Goal: Information Seeking & Learning: Learn about a topic

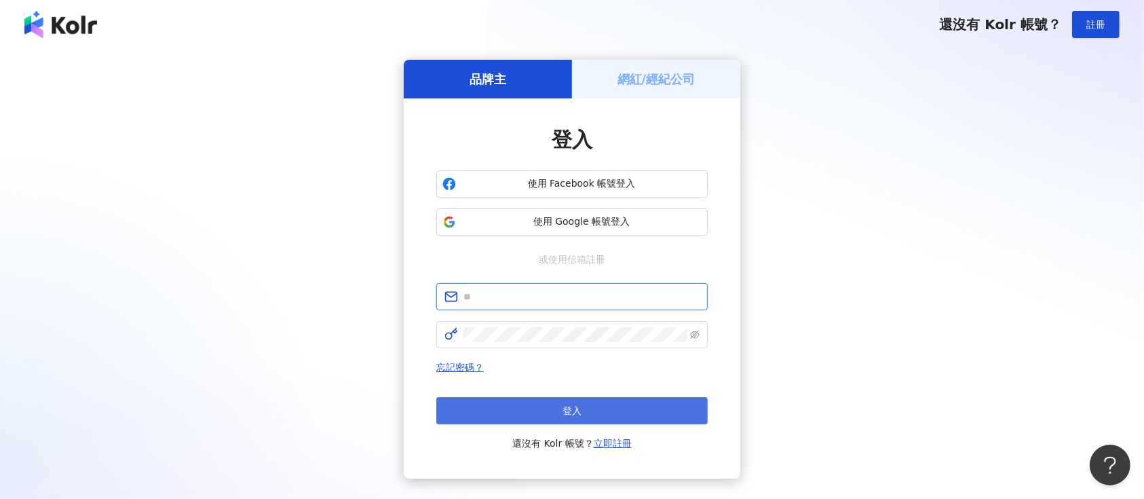
type input "**********"
click at [589, 406] on button "登入" at bounding box center [571, 410] width 271 height 27
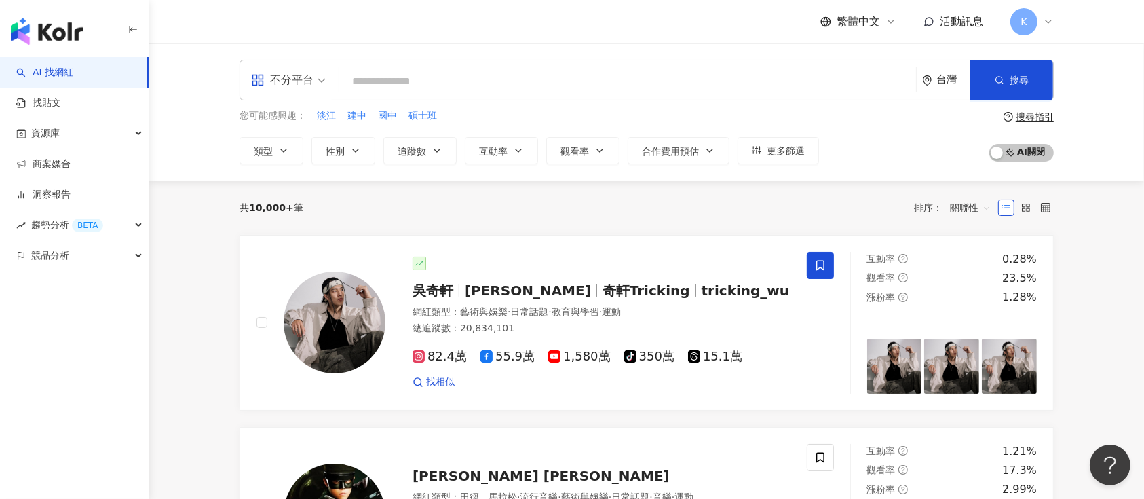
click at [309, 81] on div "不分平台" at bounding box center [282, 80] width 62 height 22
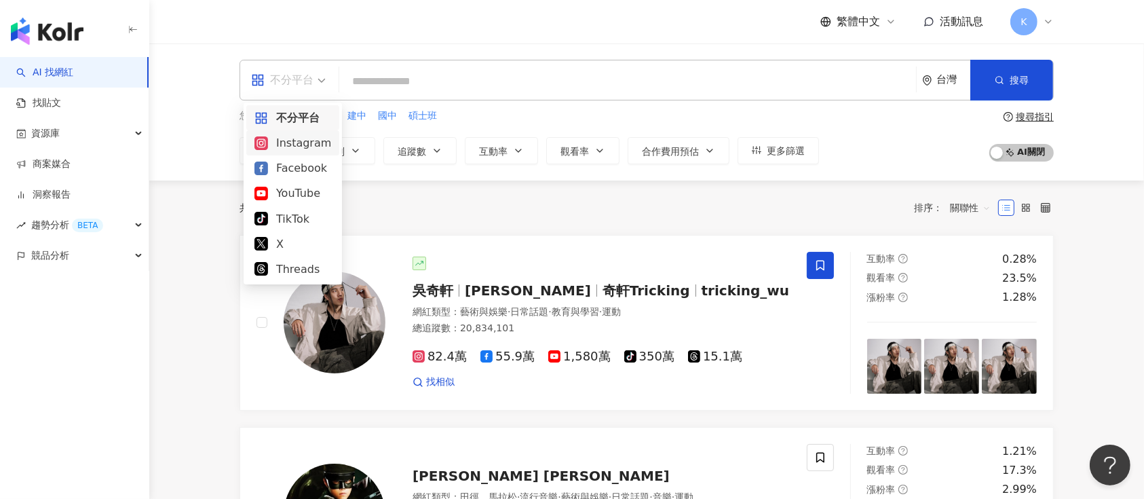
click at [305, 143] on div "Instagram" at bounding box center [292, 142] width 77 height 17
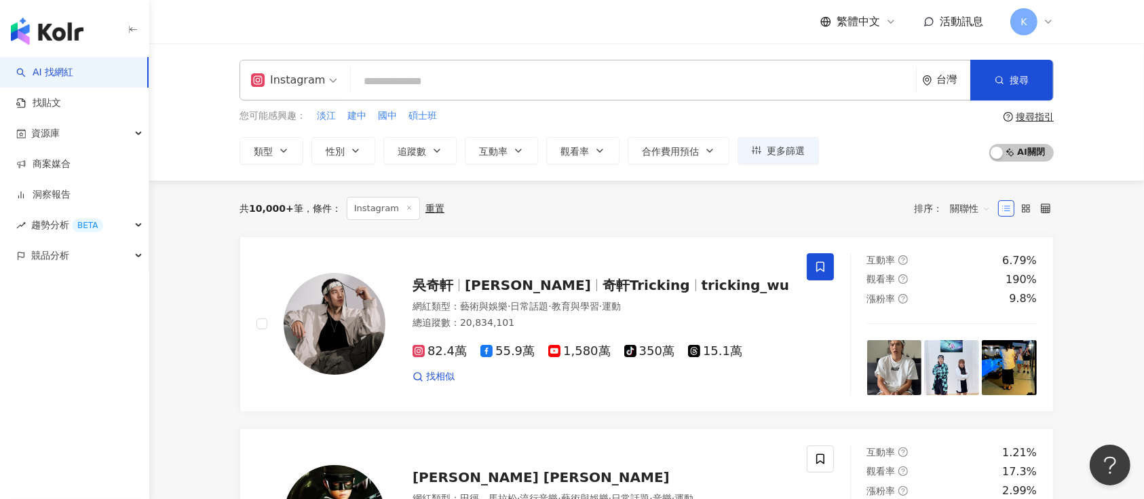
click at [292, 85] on div "Instagram" at bounding box center [288, 80] width 74 height 22
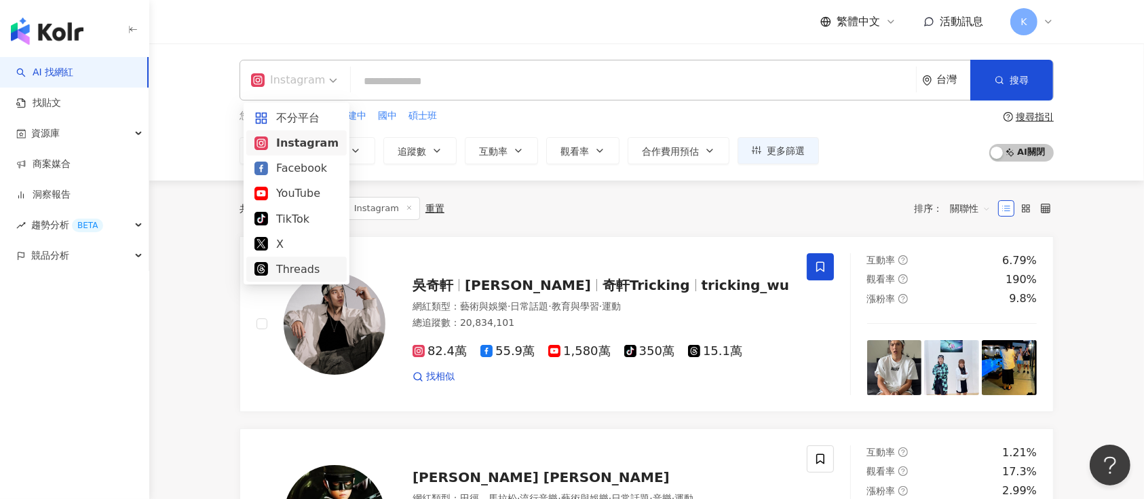
click at [282, 265] on div "Threads" at bounding box center [296, 268] width 84 height 17
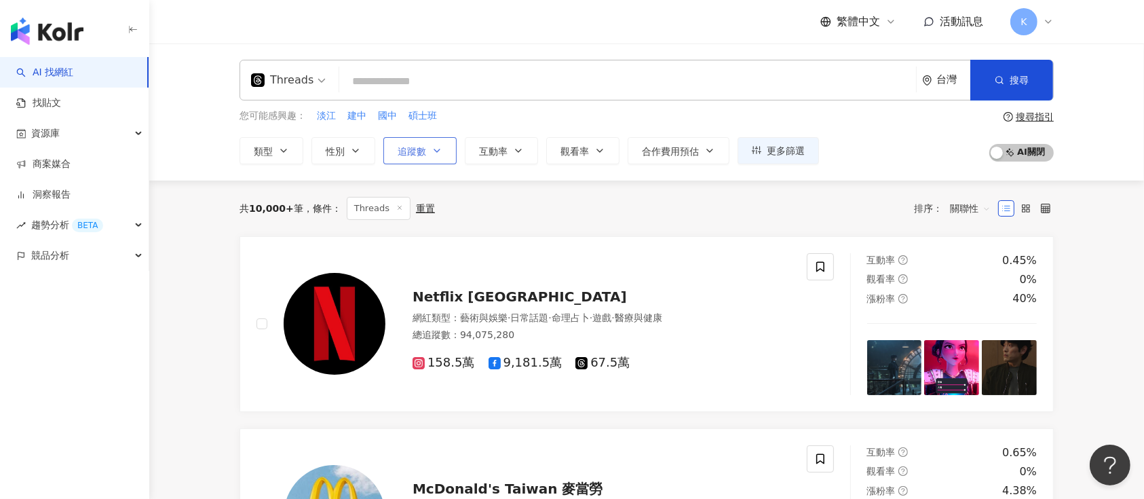
click at [400, 153] on span "追蹤數" at bounding box center [412, 151] width 28 height 11
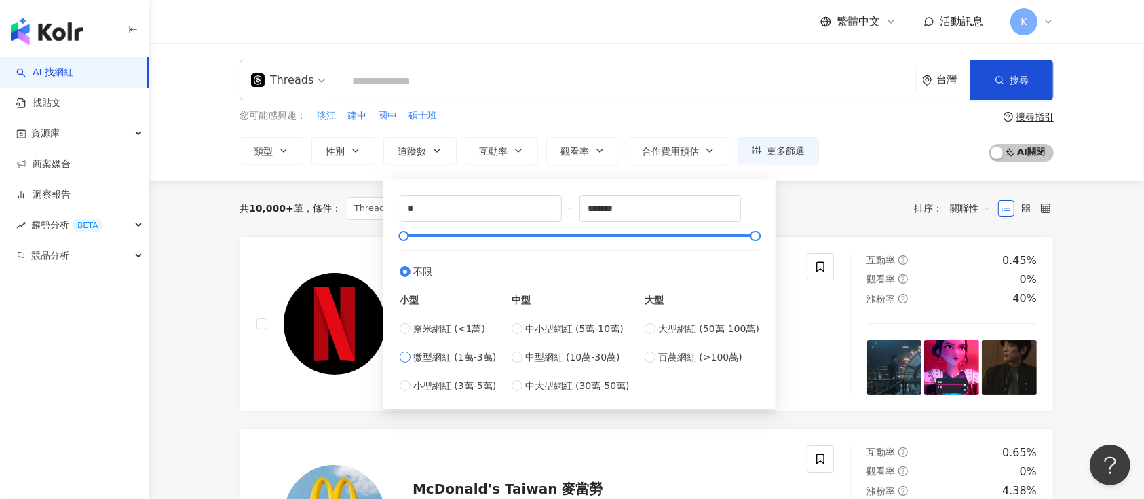
click at [408, 349] on label "微型網紅 (1萬-3萬)" at bounding box center [448, 356] width 96 height 15
type input "*****"
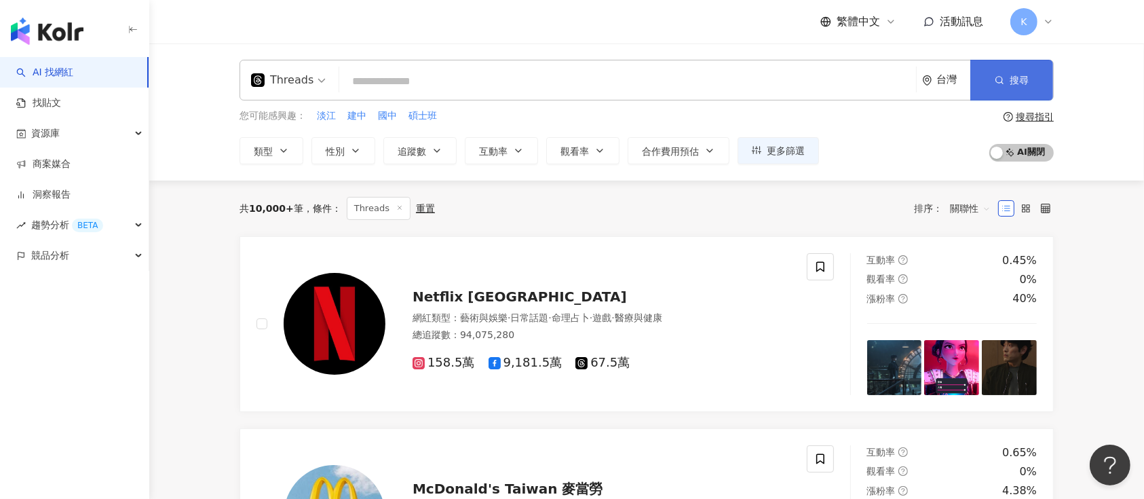
click at [1001, 87] on button "搜尋" at bounding box center [1011, 80] width 83 height 41
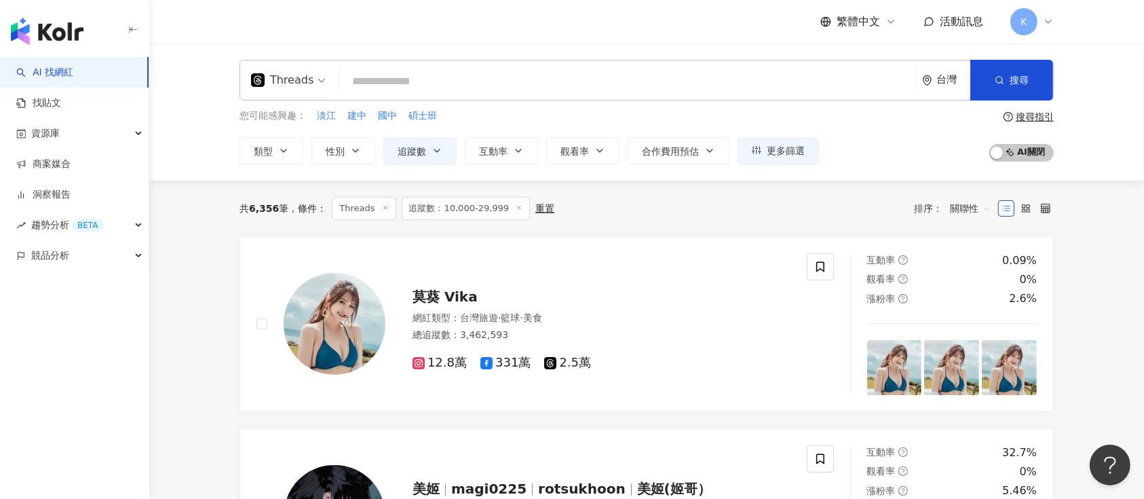
click at [423, 155] on span "追蹤數" at bounding box center [412, 151] width 28 height 11
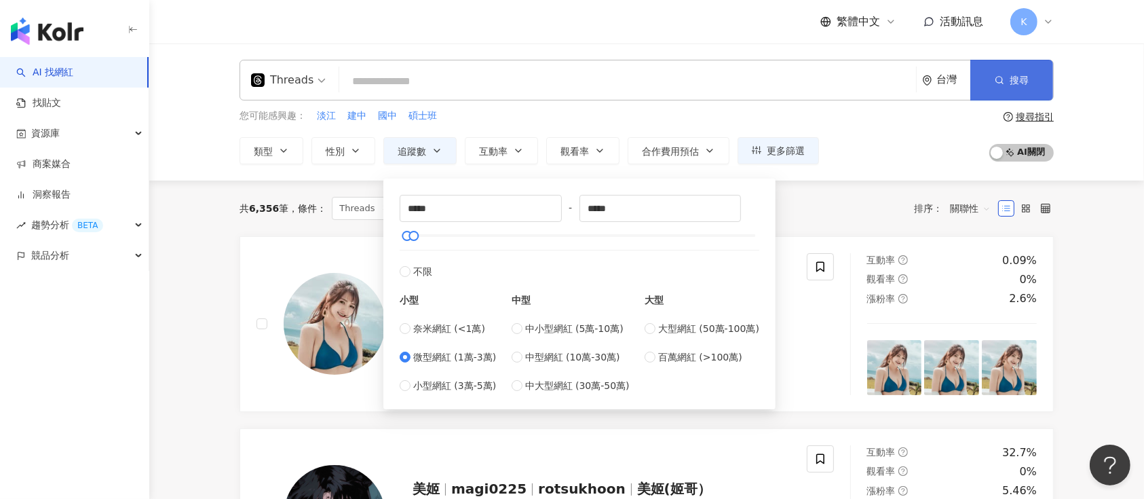
click at [1000, 75] on span "button" at bounding box center [998, 80] width 9 height 11
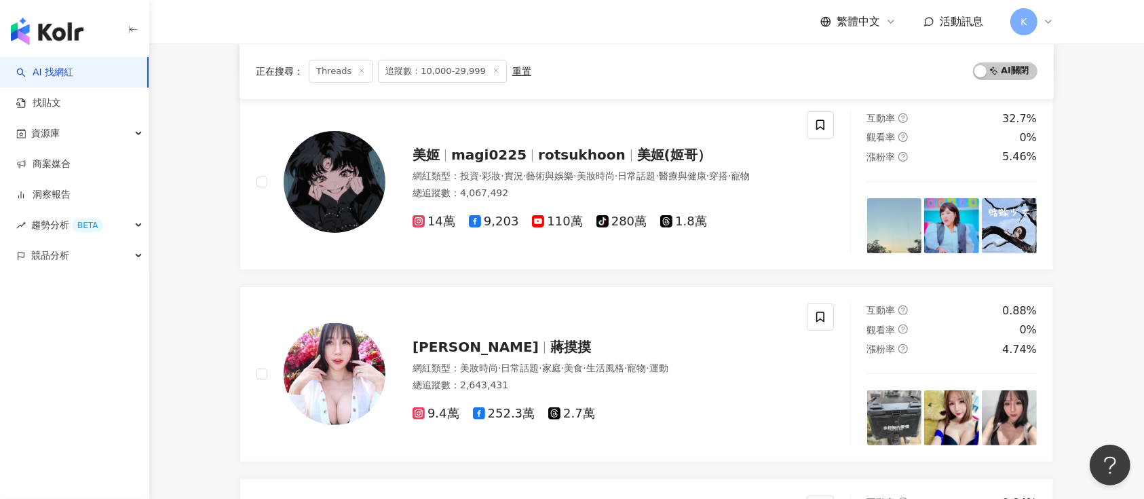
scroll to position [362, 0]
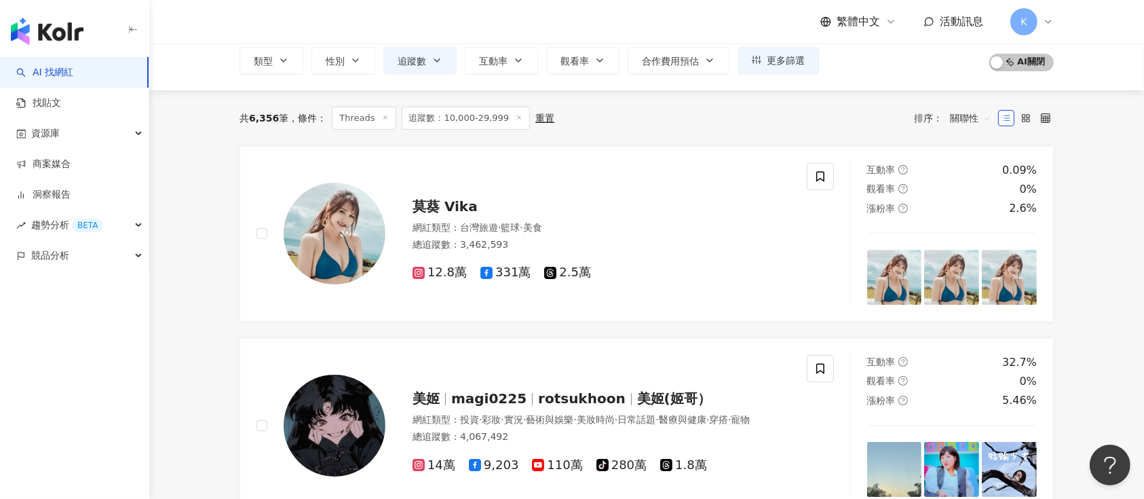
scroll to position [0, 0]
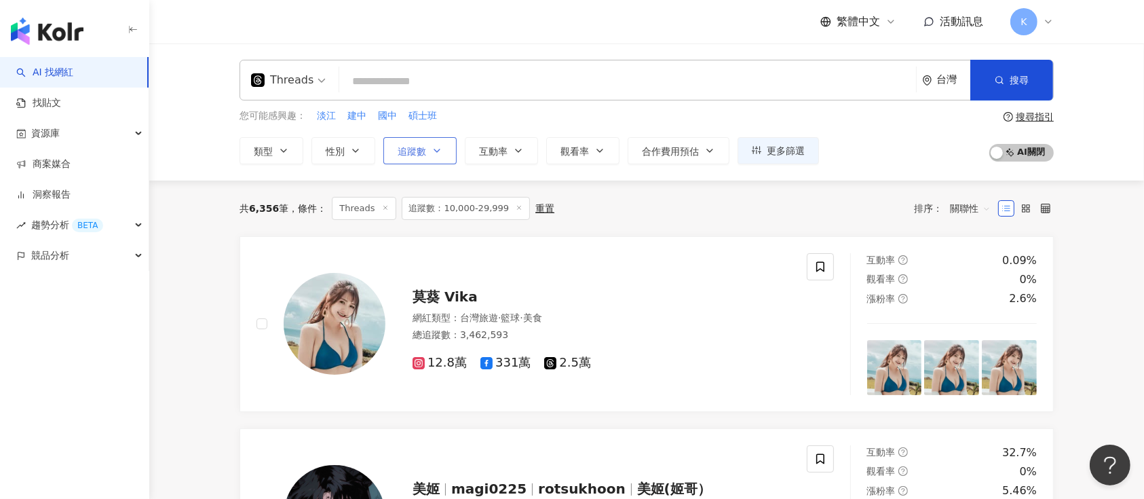
click at [414, 149] on span "追蹤數" at bounding box center [412, 151] width 28 height 11
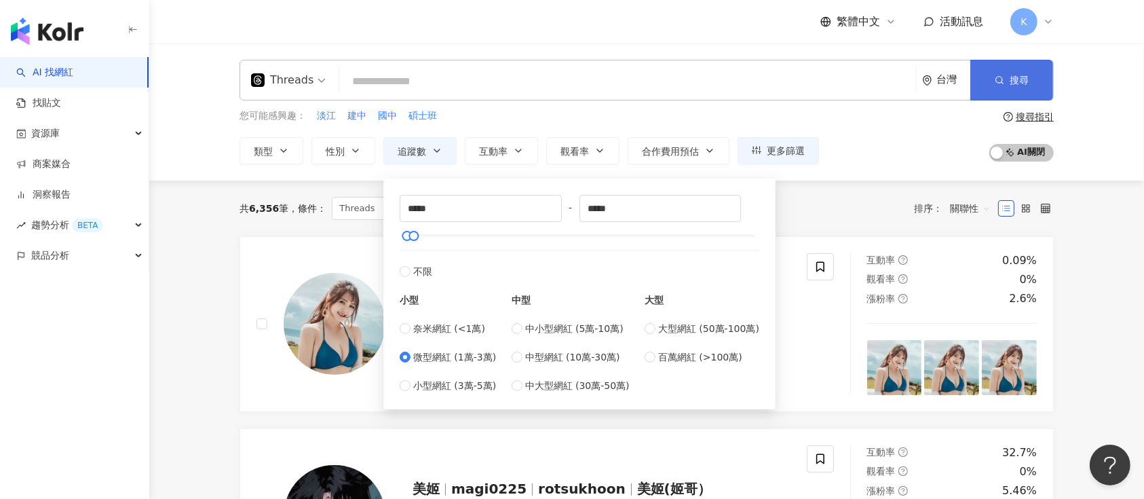
click at [1005, 81] on button "搜尋" at bounding box center [1011, 80] width 83 height 41
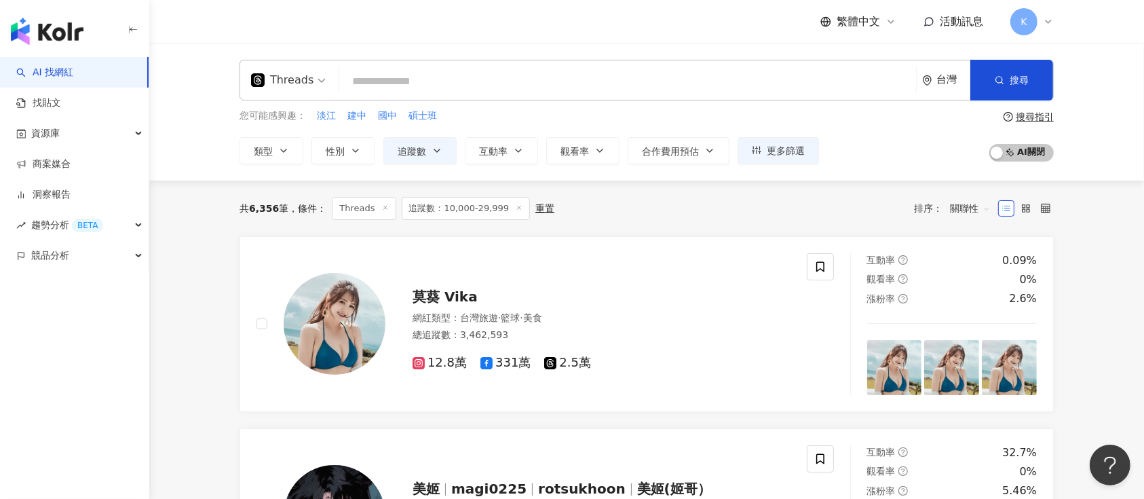
click at [410, 149] on span "追蹤數" at bounding box center [412, 151] width 28 height 11
click at [990, 82] on button "搜尋" at bounding box center [1011, 80] width 83 height 41
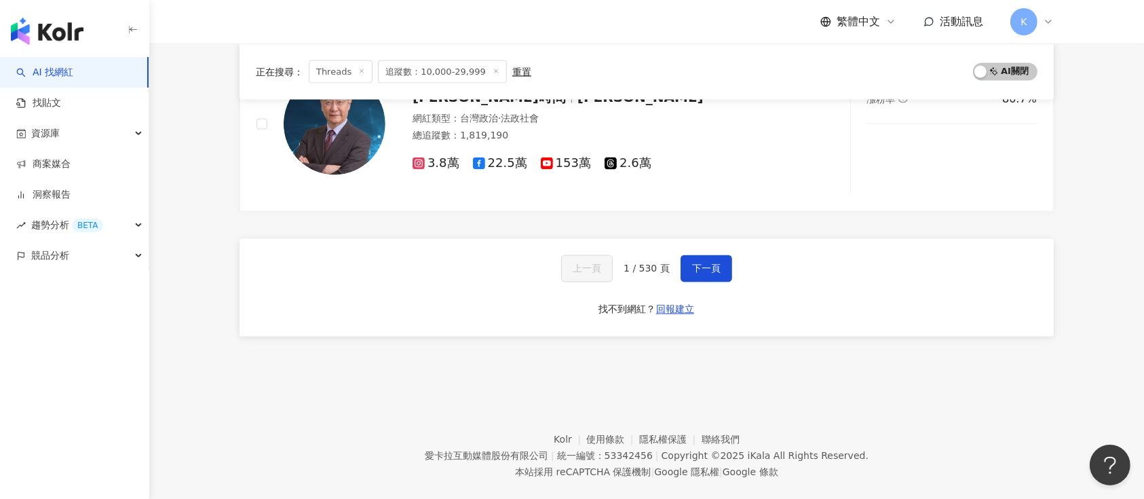
scroll to position [2371, 0]
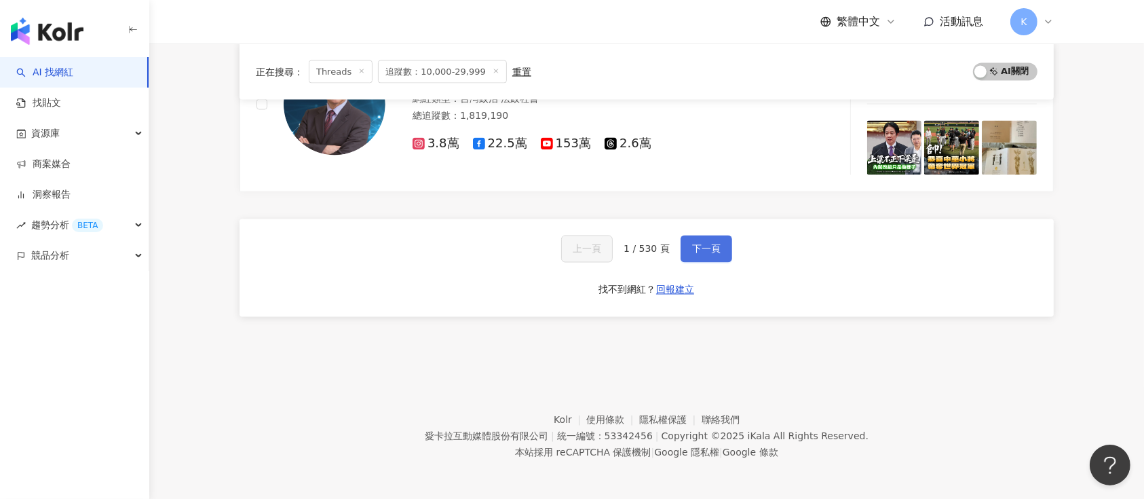
click at [689, 244] on button "下一頁" at bounding box center [706, 248] width 52 height 27
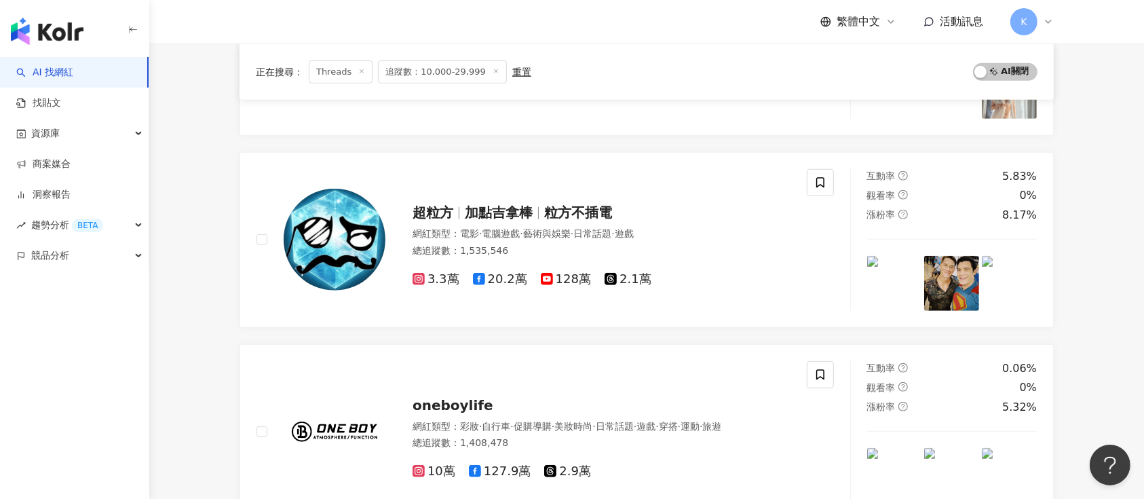
scroll to position [2331, 0]
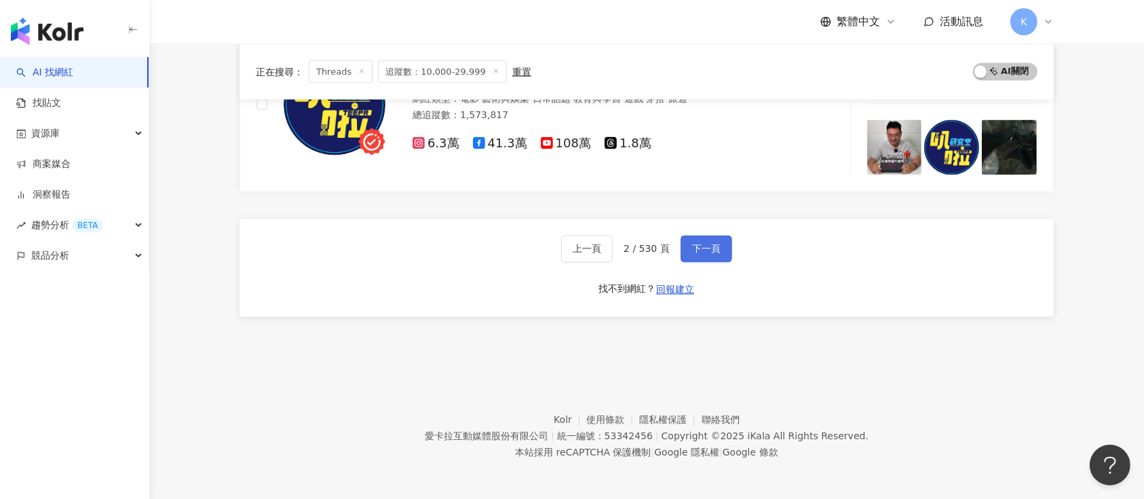
click at [703, 244] on span "下一頁" at bounding box center [706, 249] width 28 height 11
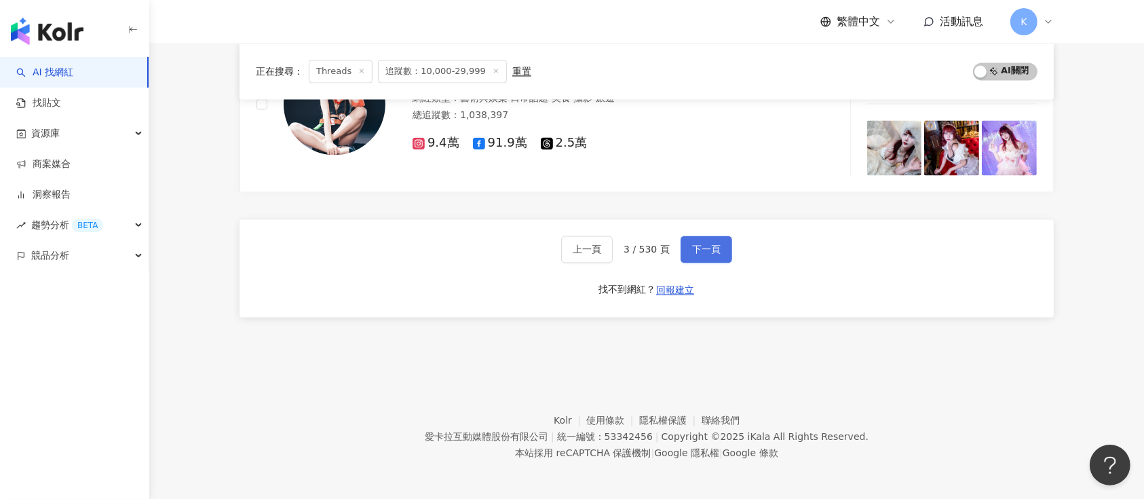
click at [703, 248] on span "下一頁" at bounding box center [706, 249] width 28 height 11
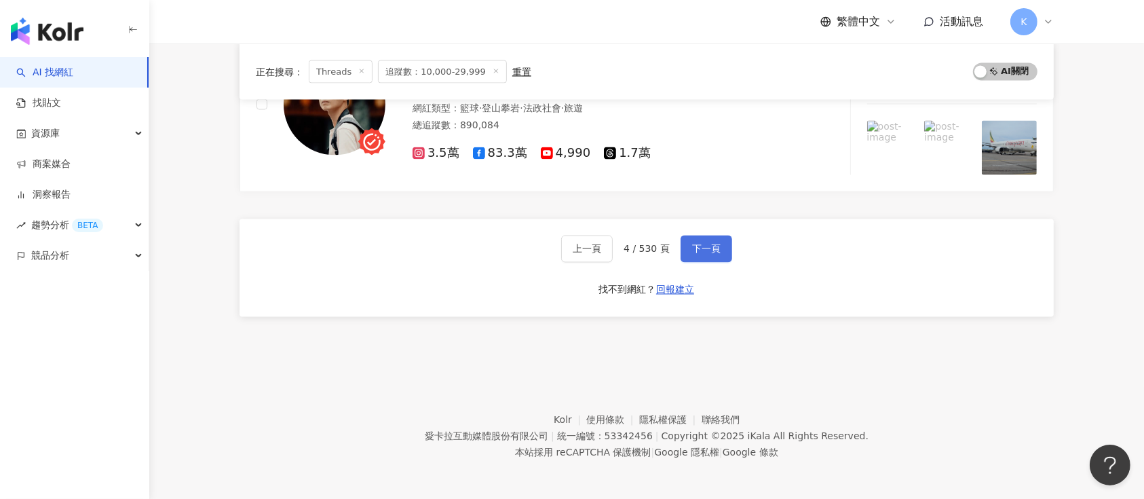
click at [702, 250] on span "下一頁" at bounding box center [706, 249] width 28 height 11
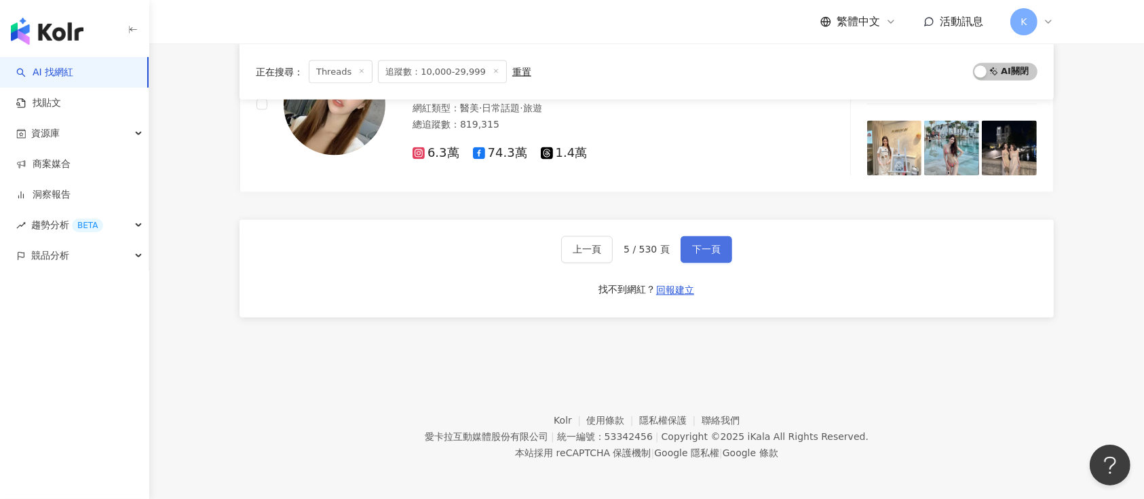
click at [702, 253] on button "下一頁" at bounding box center [706, 249] width 52 height 27
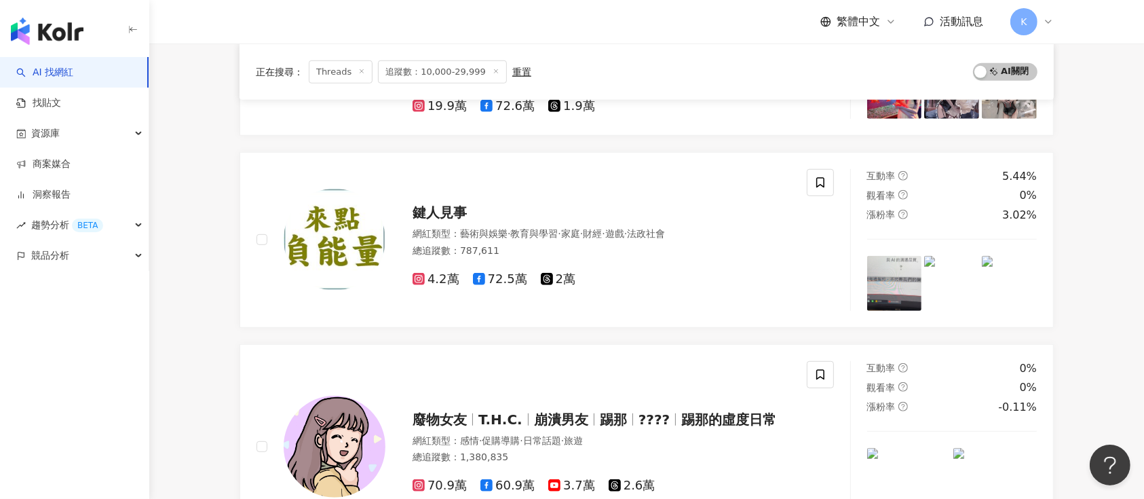
scroll to position [2361, 0]
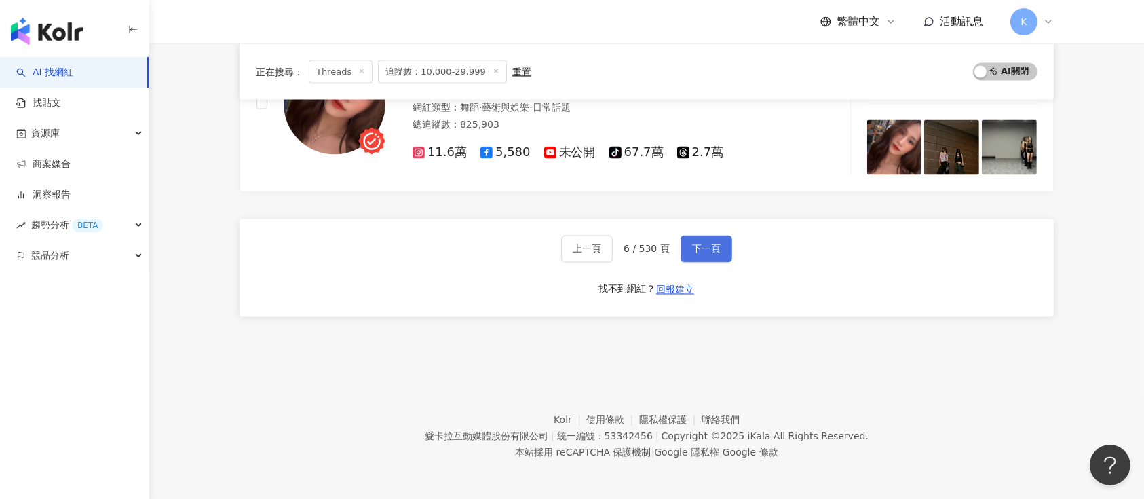
click at [695, 252] on span "下一頁" at bounding box center [706, 249] width 28 height 11
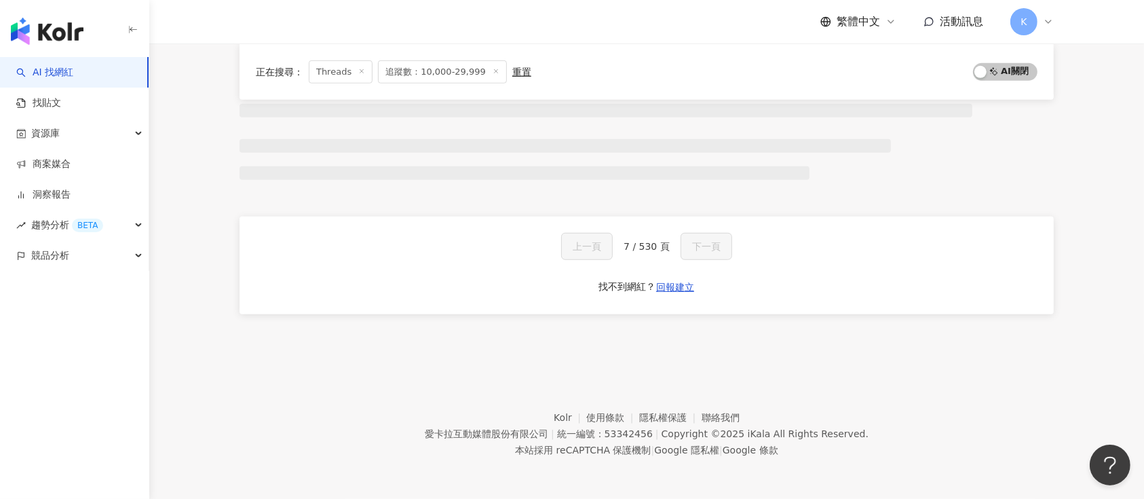
scroll to position [852, 0]
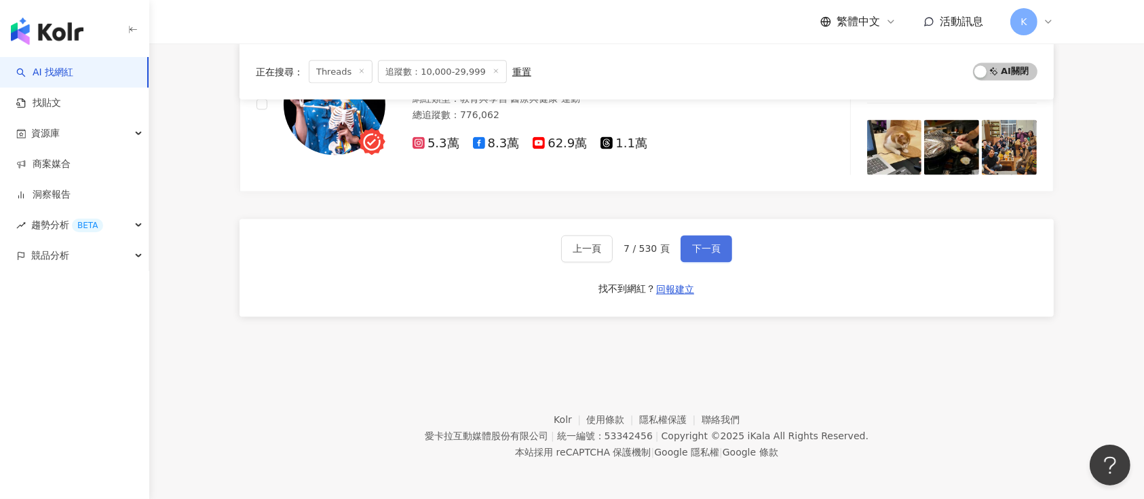
click at [695, 252] on span "下一頁" at bounding box center [706, 249] width 28 height 11
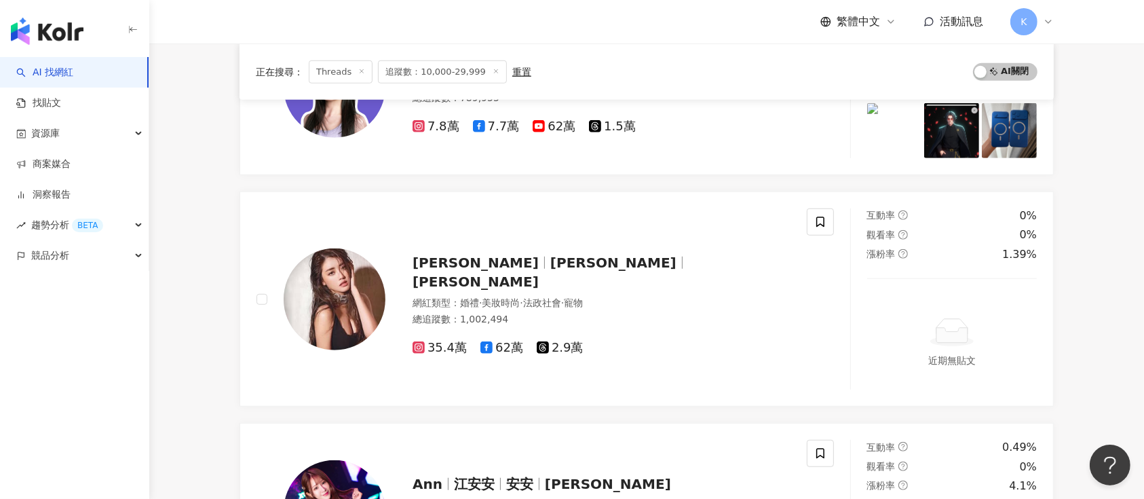
scroll to position [2410, 0]
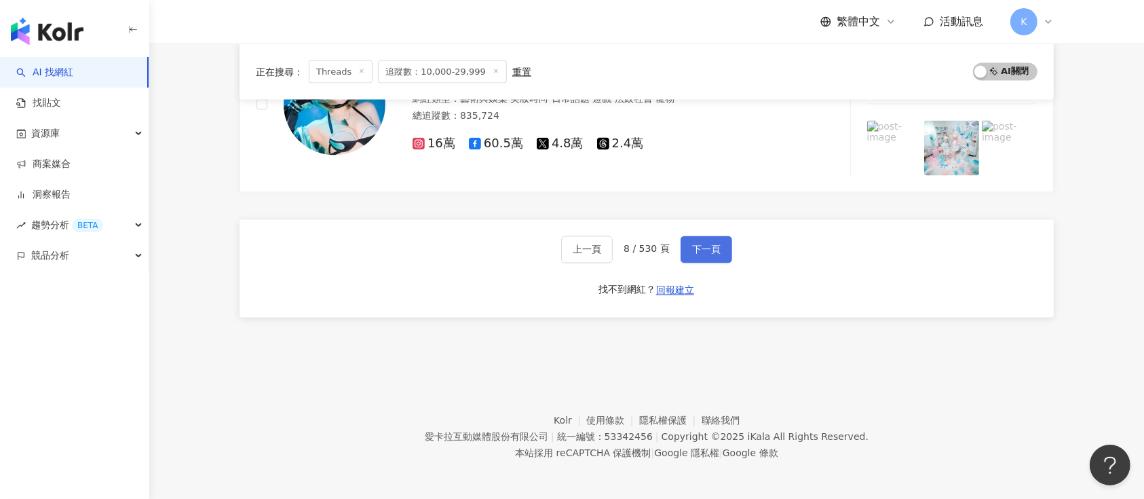
click at [695, 252] on span "下一頁" at bounding box center [706, 249] width 28 height 11
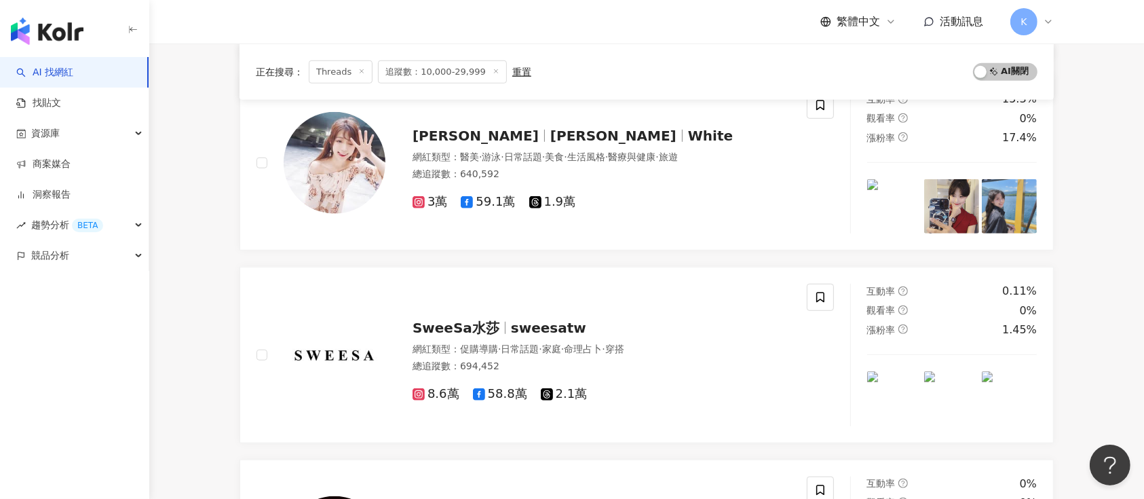
scroll to position [2447, 0]
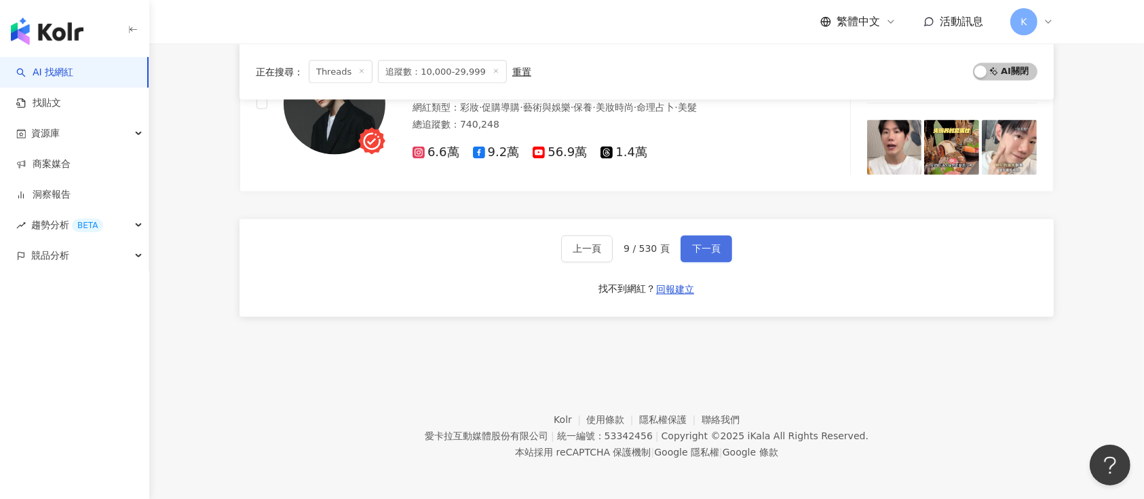
click at [697, 247] on span "下一頁" at bounding box center [706, 249] width 28 height 11
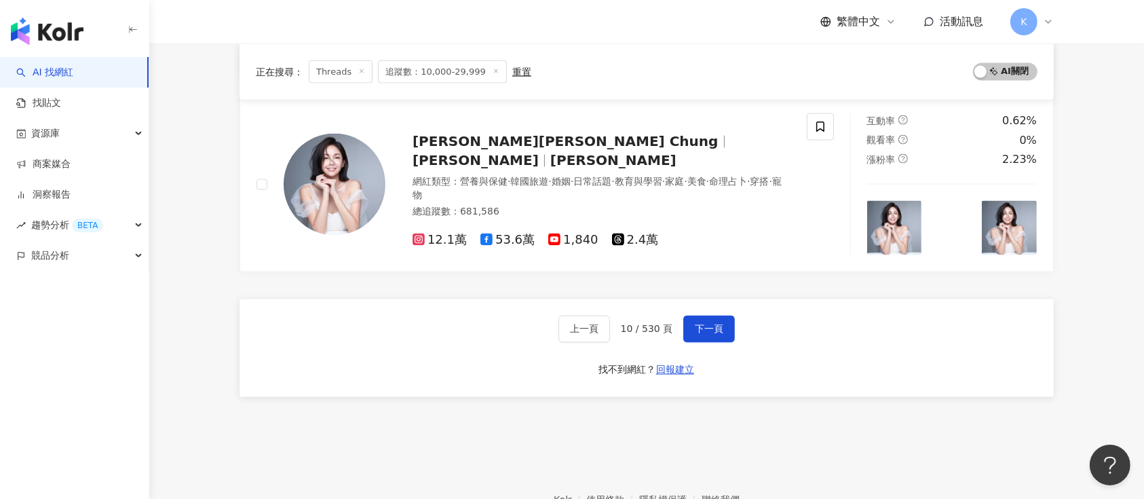
scroll to position [2331, 0]
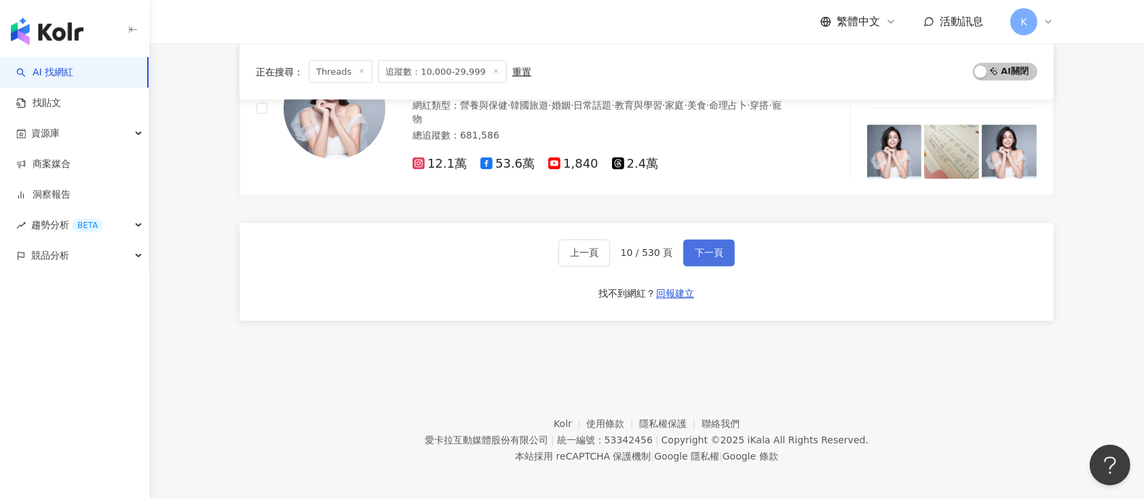
click at [703, 248] on span "下一頁" at bounding box center [709, 253] width 28 height 11
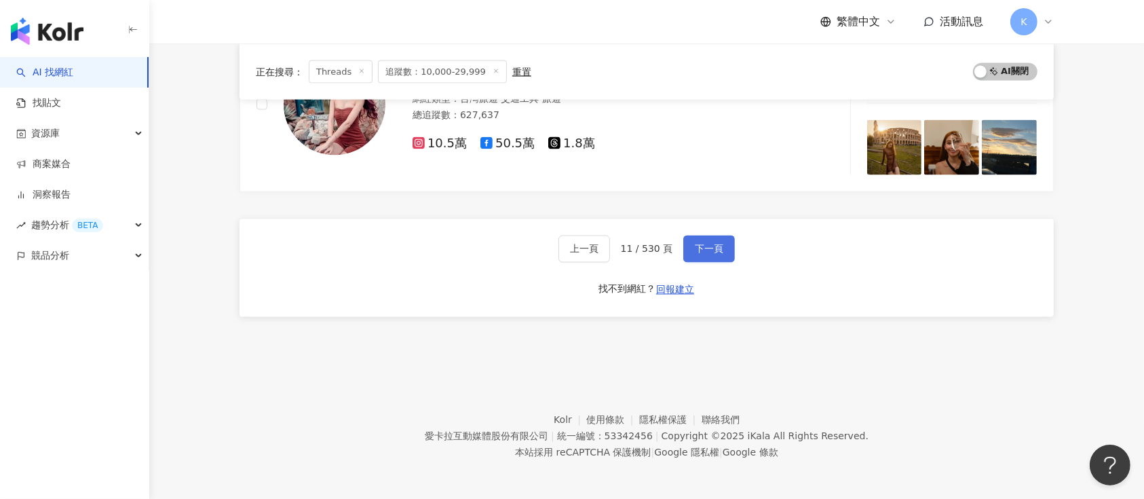
click at [705, 244] on span "下一頁" at bounding box center [709, 249] width 28 height 11
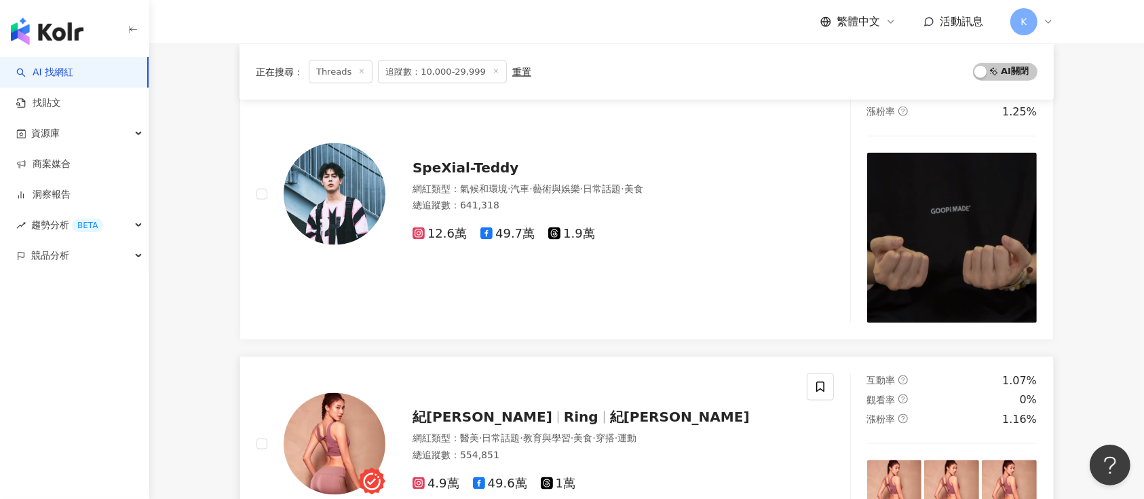
scroll to position [1994, 0]
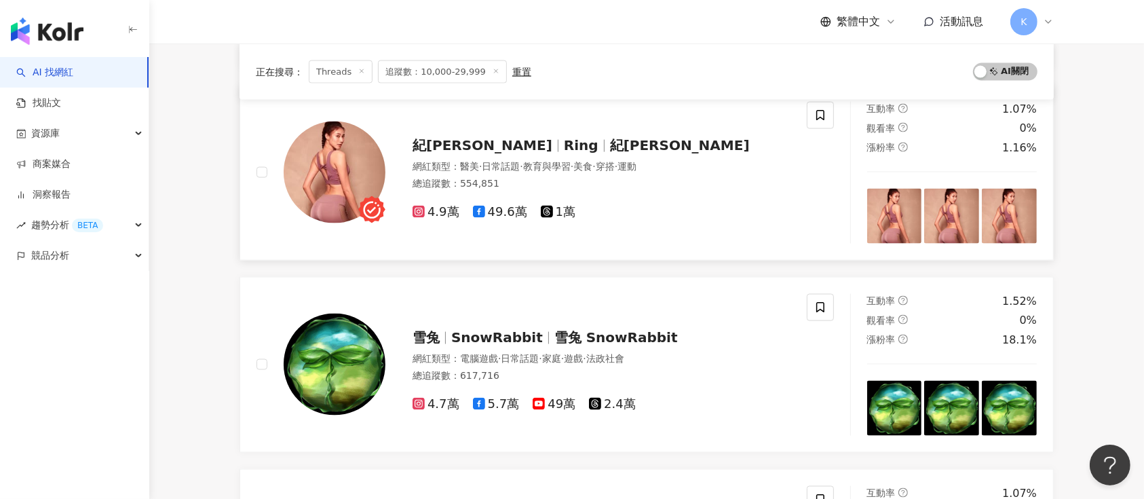
click at [440, 130] on div "紀艾希 Ring 紀艾希 Ring 網紅類型 ： 醫美 · 日常話題 · 教育與學習 · 美食 · 穿搭 · 運動 總追蹤數 ： 554,851 4.9萬 4…" at bounding box center [587, 172] width 405 height 95
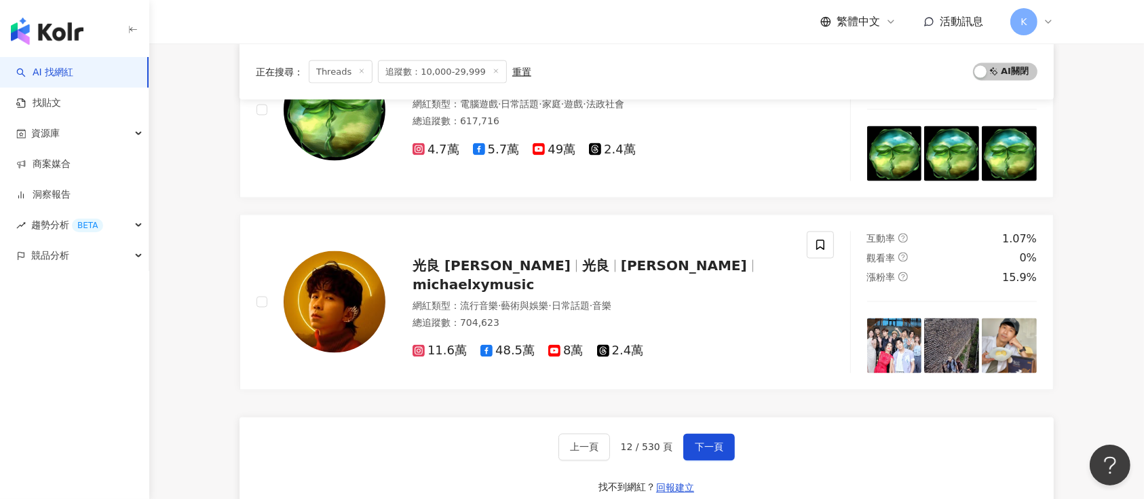
scroll to position [2266, 0]
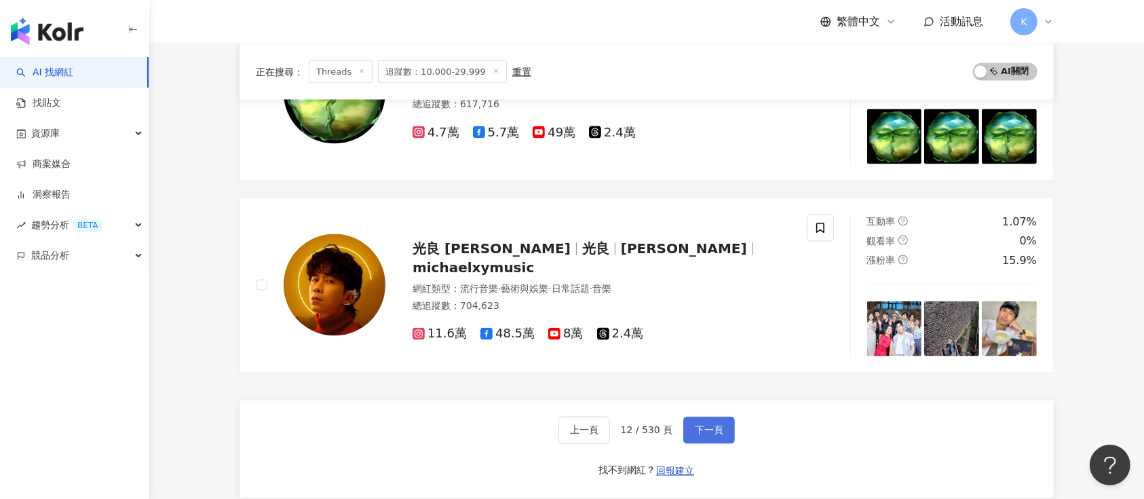
click at [710, 418] on button "下一頁" at bounding box center [709, 429] width 52 height 27
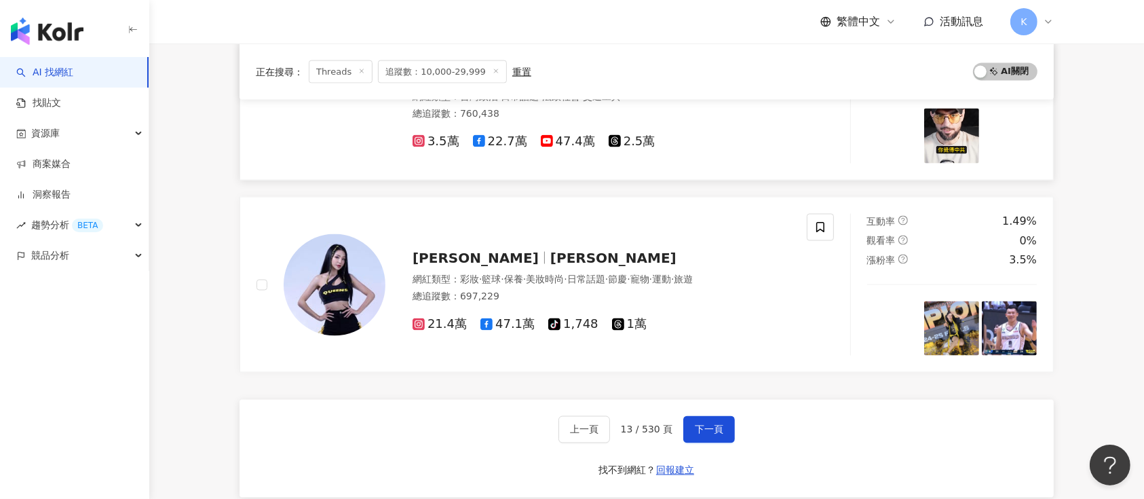
scroll to position [2280, 0]
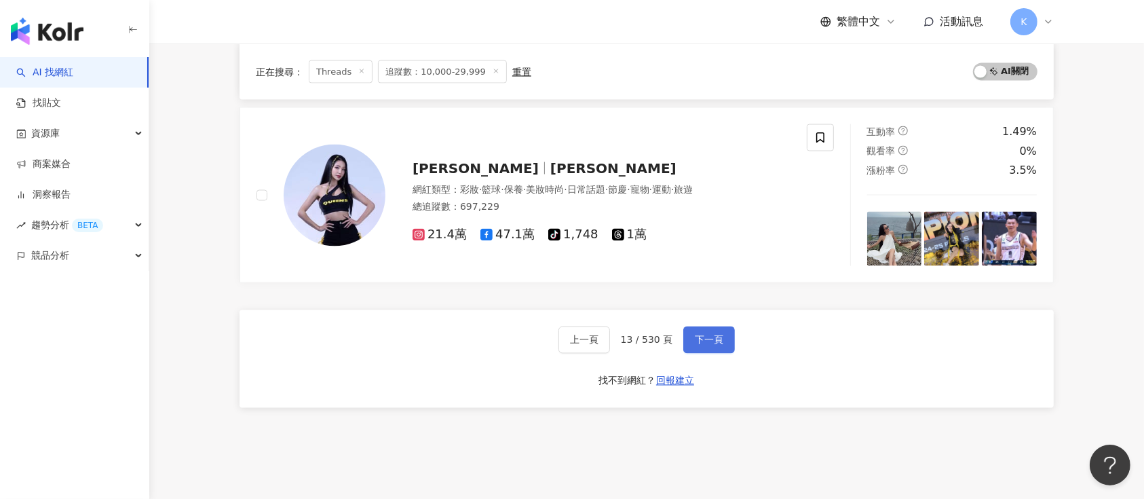
click at [689, 339] on button "下一頁" at bounding box center [709, 339] width 52 height 27
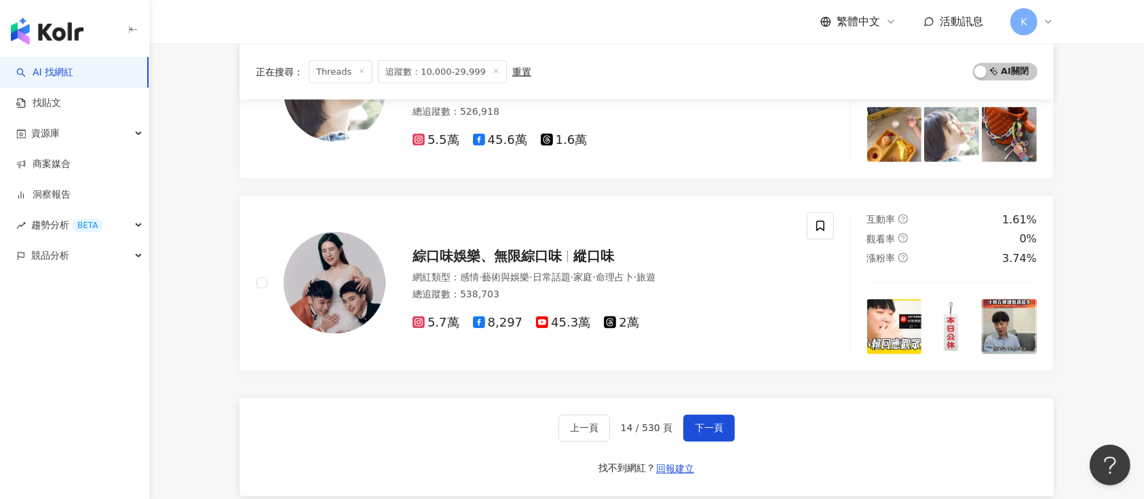
scroll to position [2241, 0]
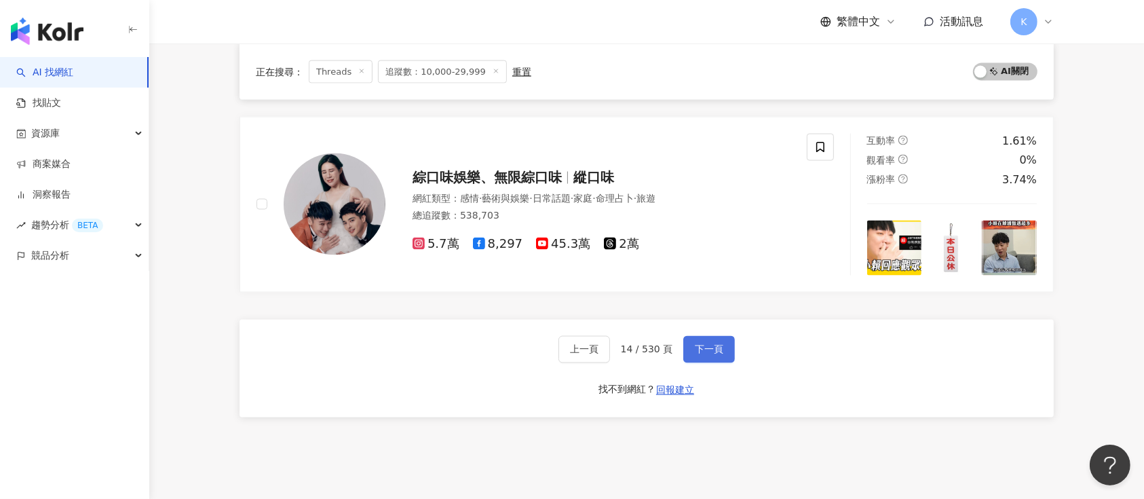
click at [702, 344] on span "下一頁" at bounding box center [709, 349] width 28 height 11
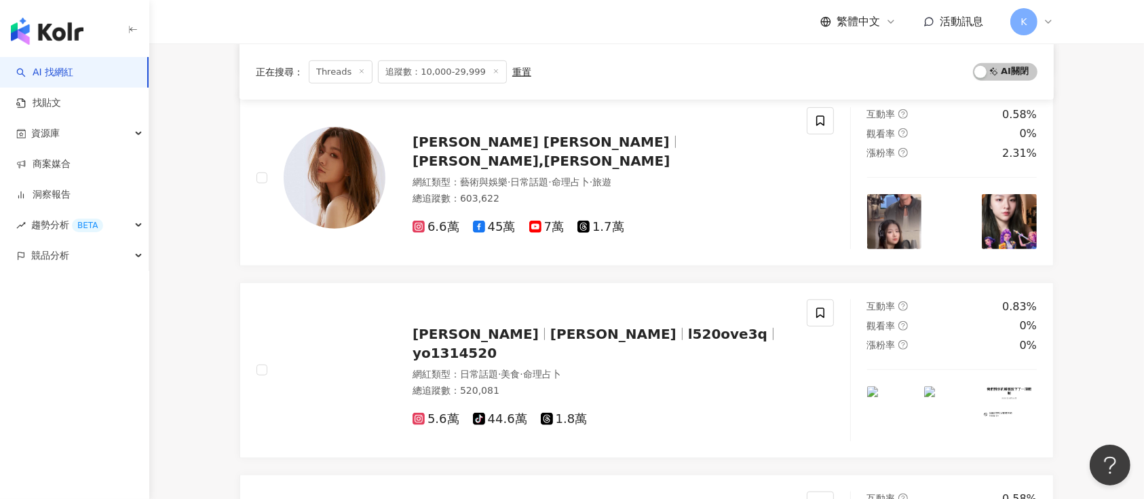
scroll to position [2320, 0]
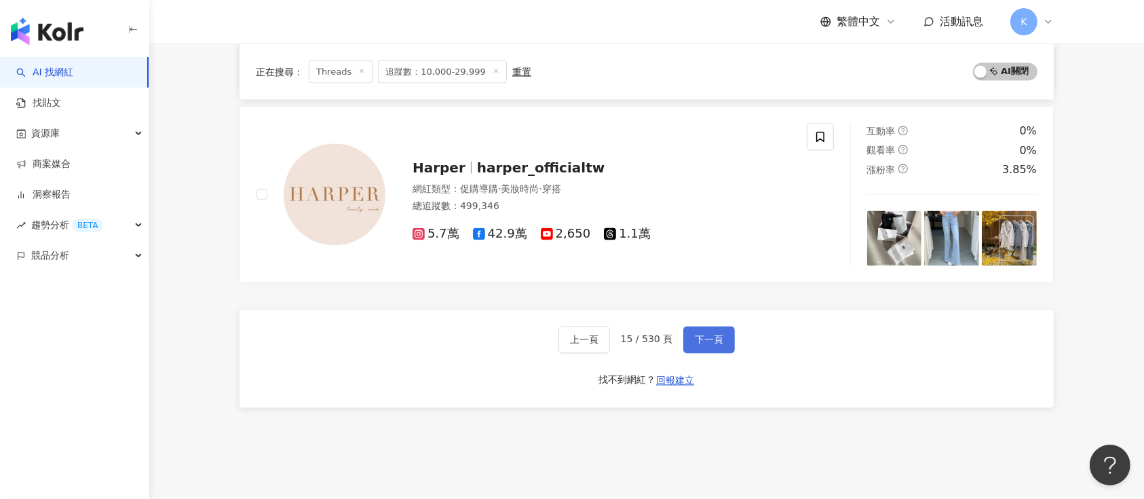
click at [703, 334] on span "下一頁" at bounding box center [709, 339] width 28 height 11
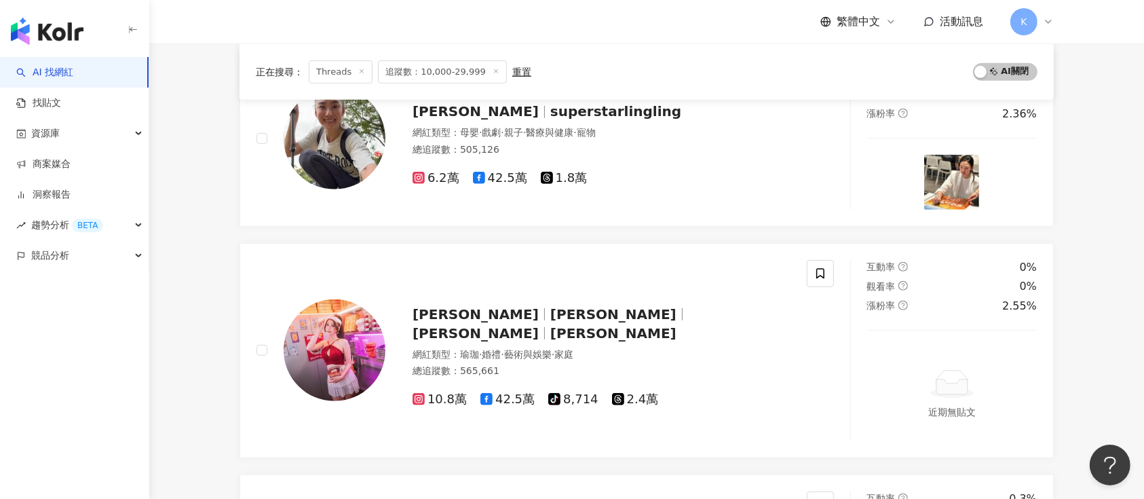
scroll to position [2280, 0]
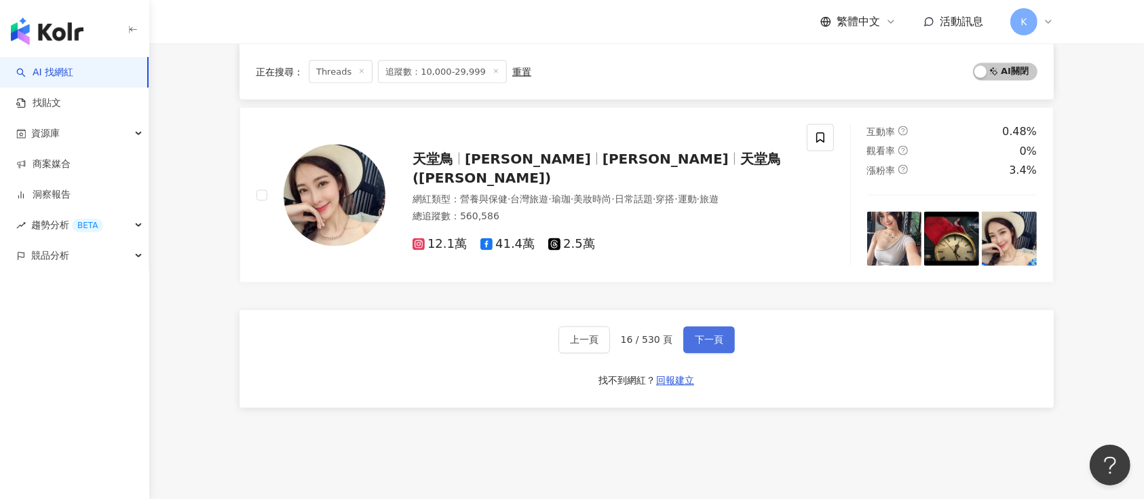
click at [709, 338] on span "下一頁" at bounding box center [709, 339] width 28 height 11
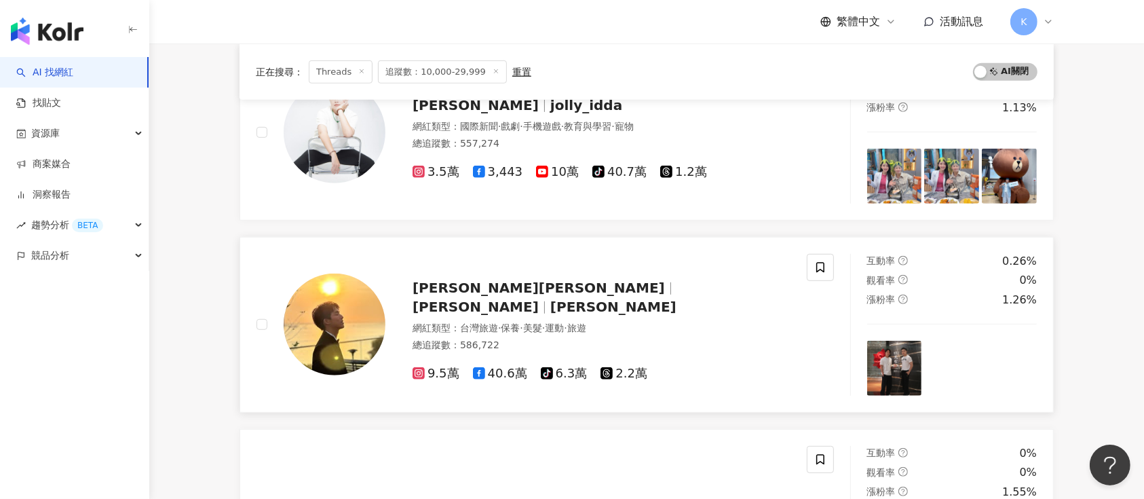
scroll to position [677, 0]
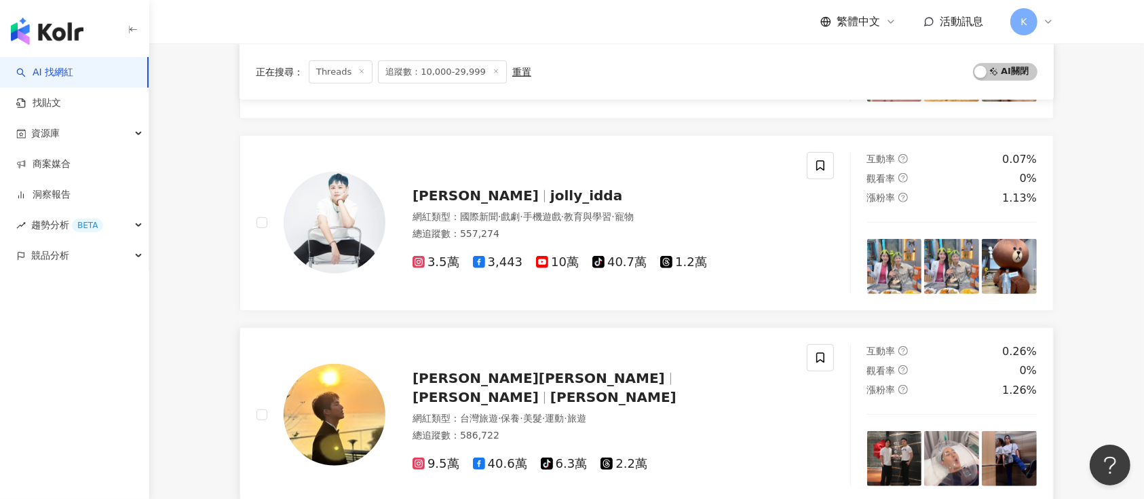
click at [477, 368] on div "李博翔 DANNY 李博翔 DANNY 網紅類型 ： 台灣旅遊 · 保養 · 美髮 · 運動 · 旅遊 總追蹤數 ： 586,722 9.5萬 40.6萬 t…" at bounding box center [587, 414] width 405 height 114
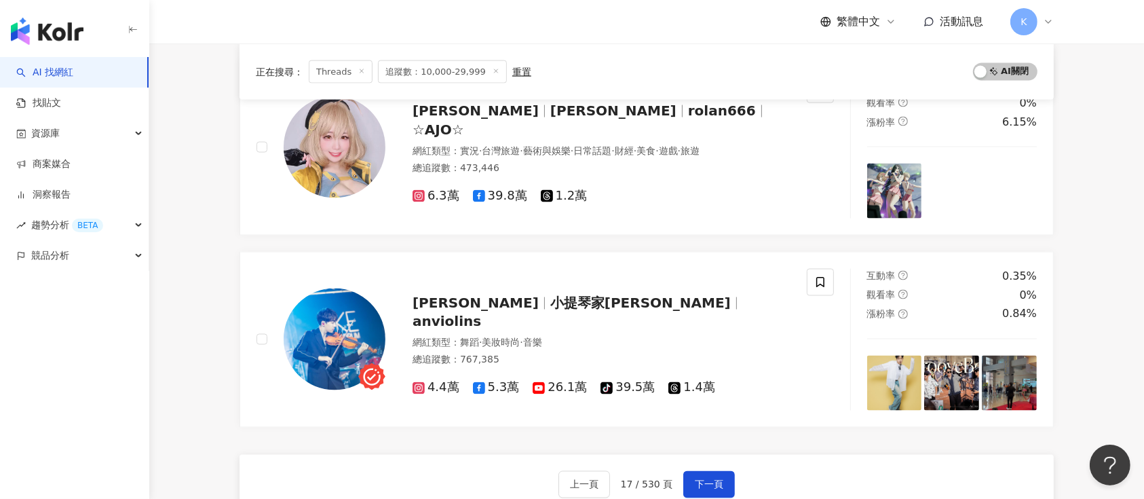
scroll to position [2442, 0]
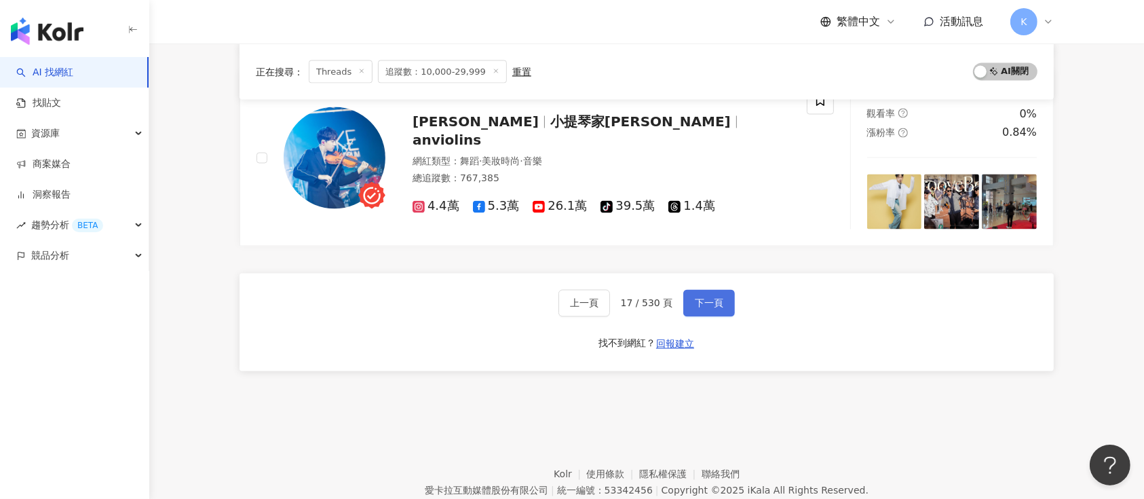
click at [699, 298] on span "下一頁" at bounding box center [709, 303] width 28 height 11
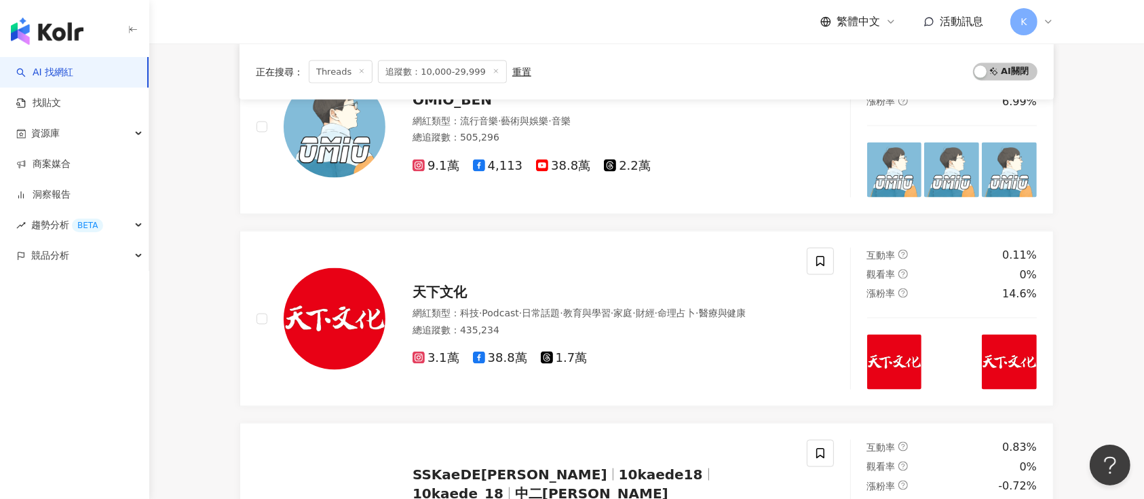
scroll to position [2236, 0]
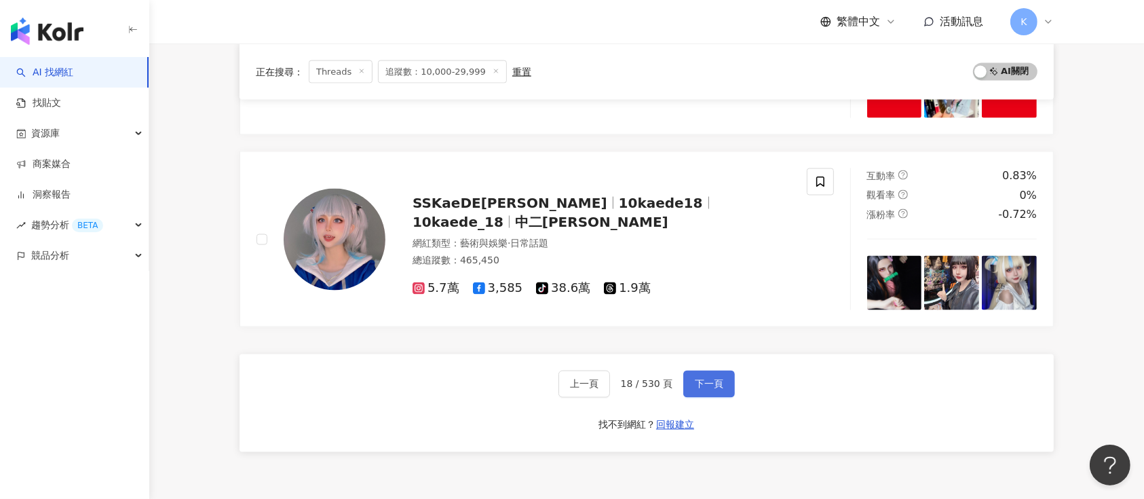
click at [705, 379] on span "下一頁" at bounding box center [709, 384] width 28 height 11
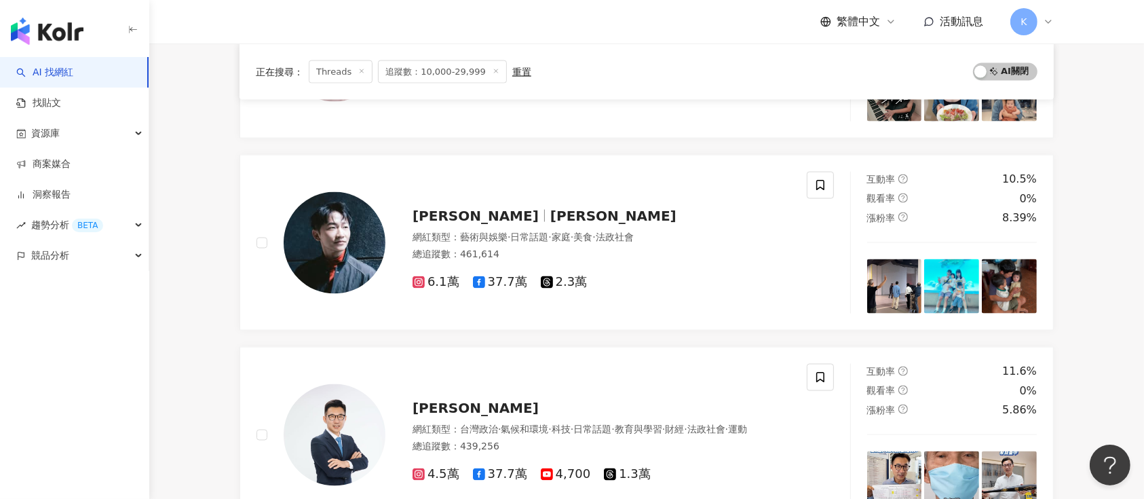
scroll to position [2261, 0]
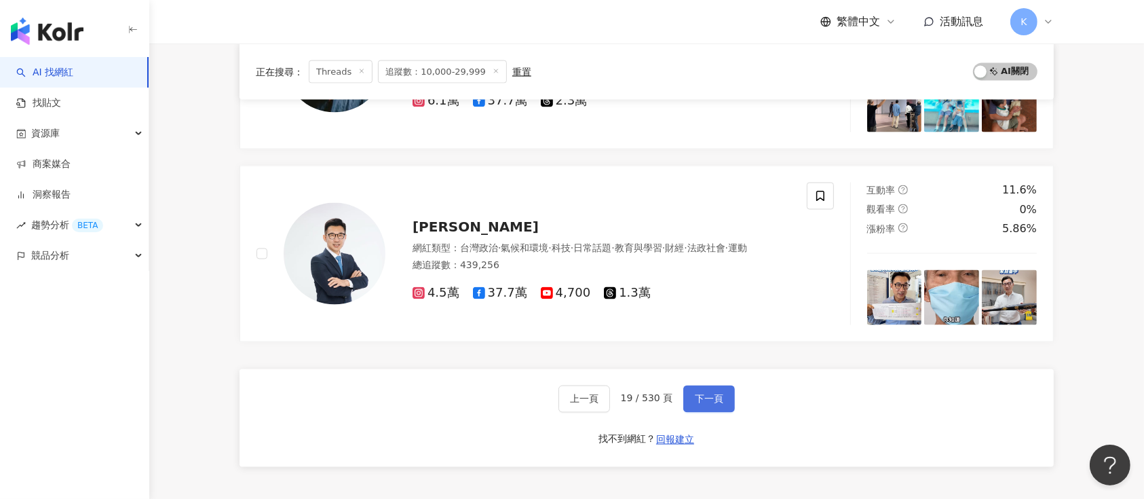
click at [705, 395] on span "下一頁" at bounding box center [709, 398] width 28 height 11
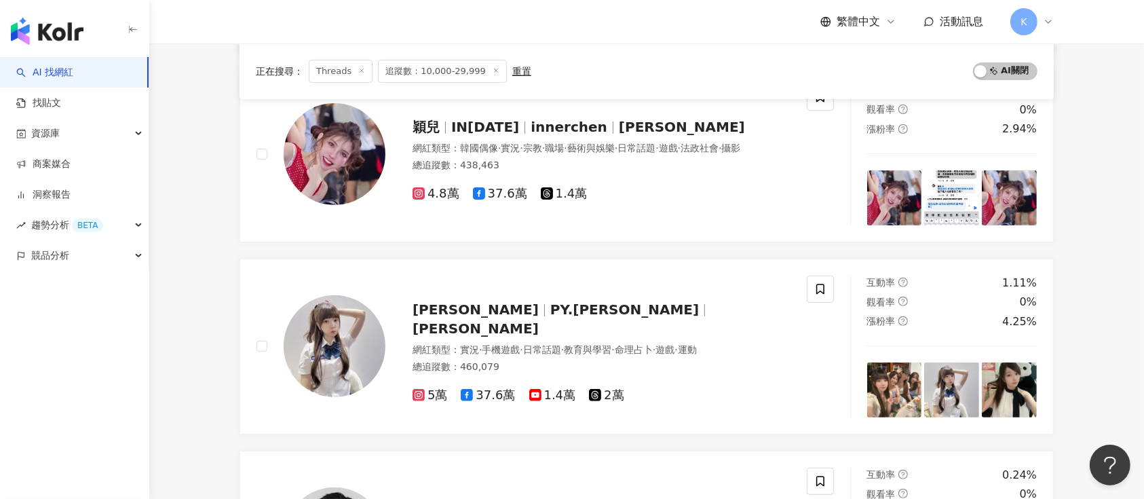
scroll to position [723, 0]
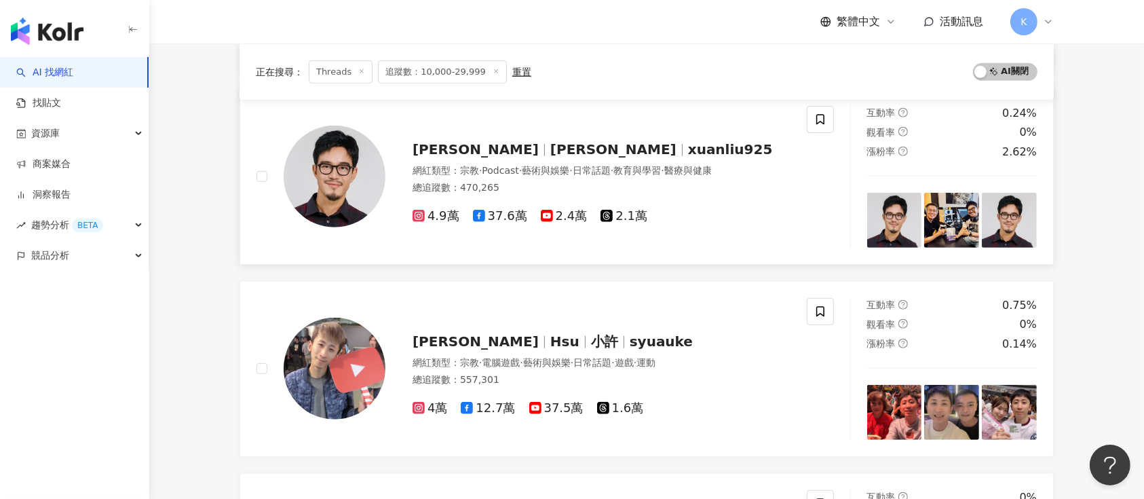
click at [621, 209] on span "2.1萬" at bounding box center [623, 216] width 47 height 14
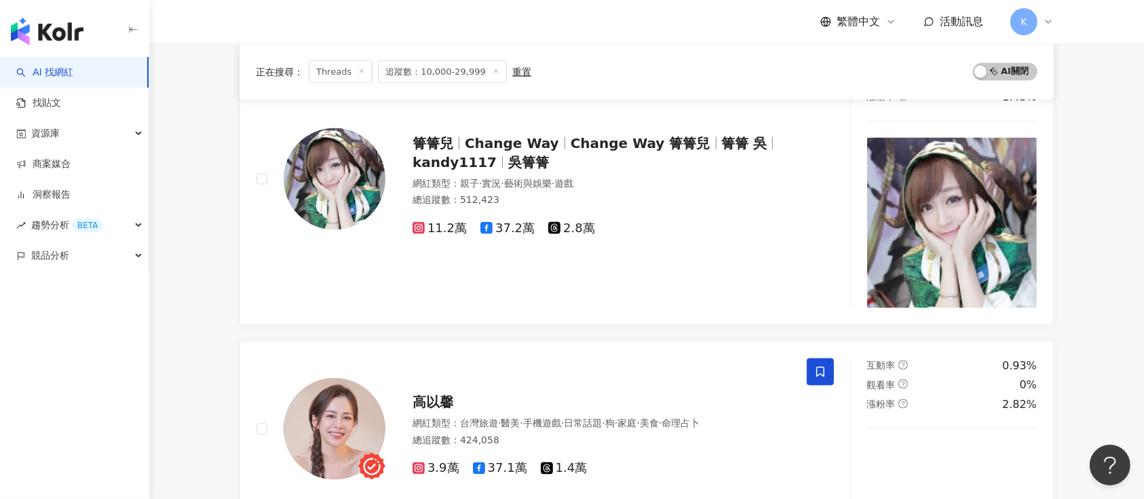
scroll to position [2261, 0]
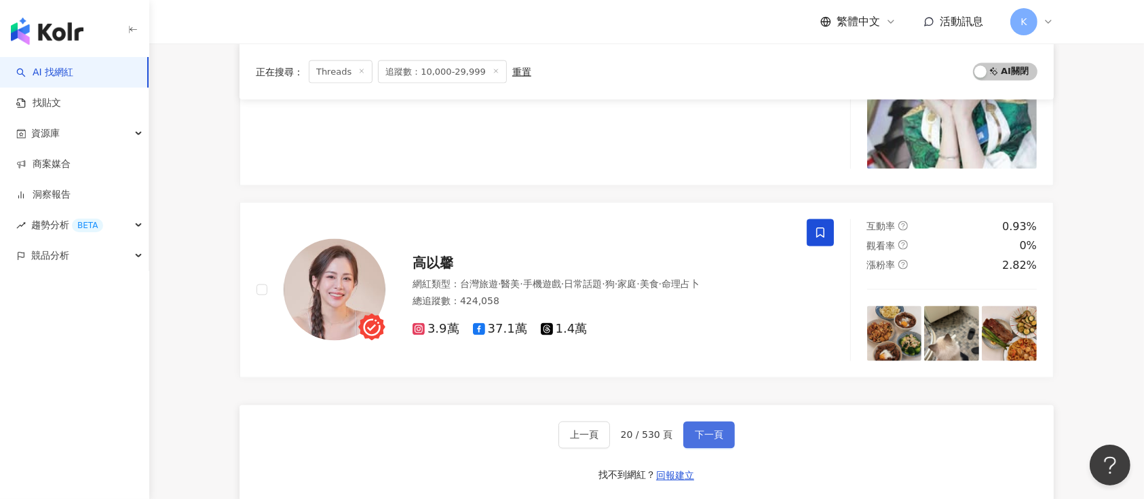
click at [710, 429] on span "下一頁" at bounding box center [709, 434] width 28 height 11
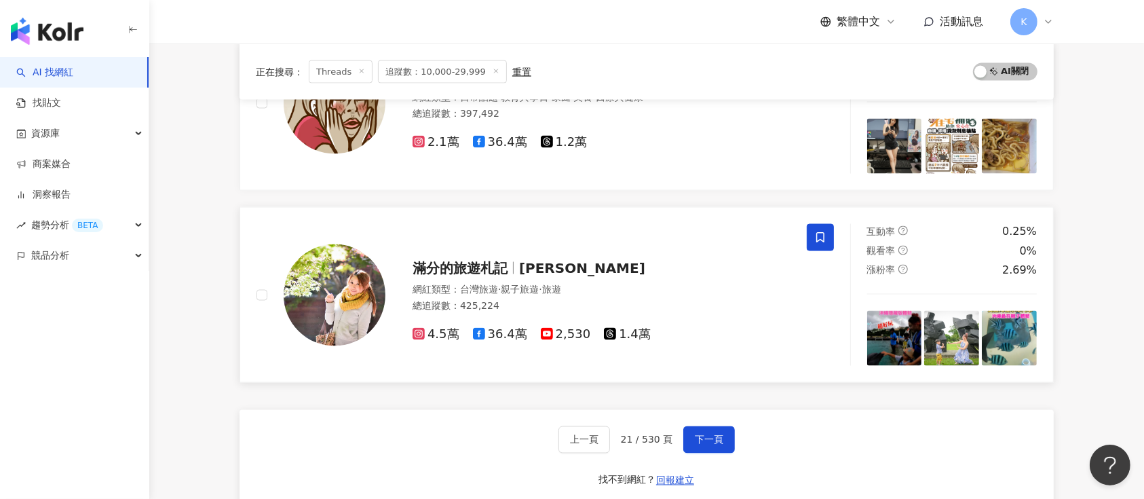
scroll to position [2236, 0]
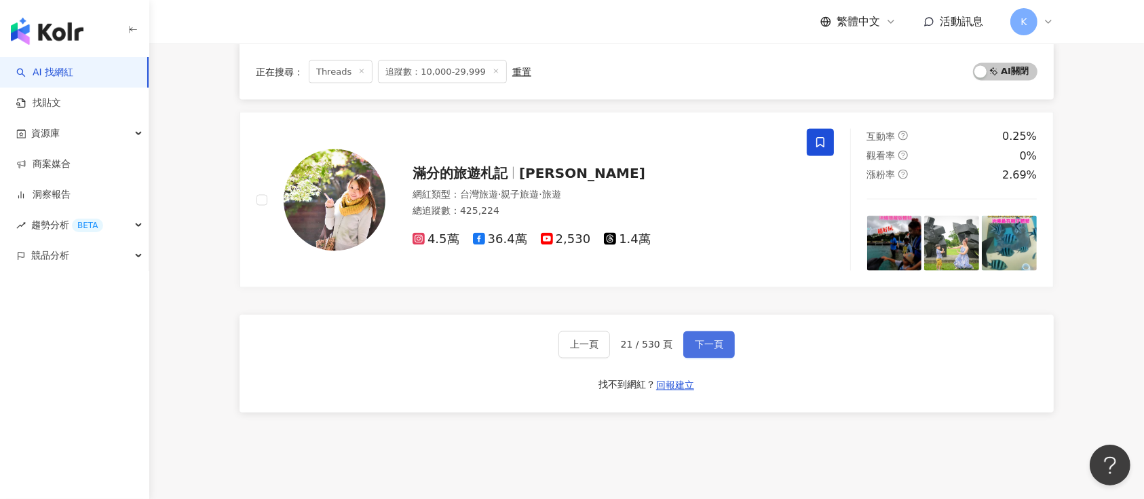
click at [708, 345] on span "下一頁" at bounding box center [709, 344] width 28 height 11
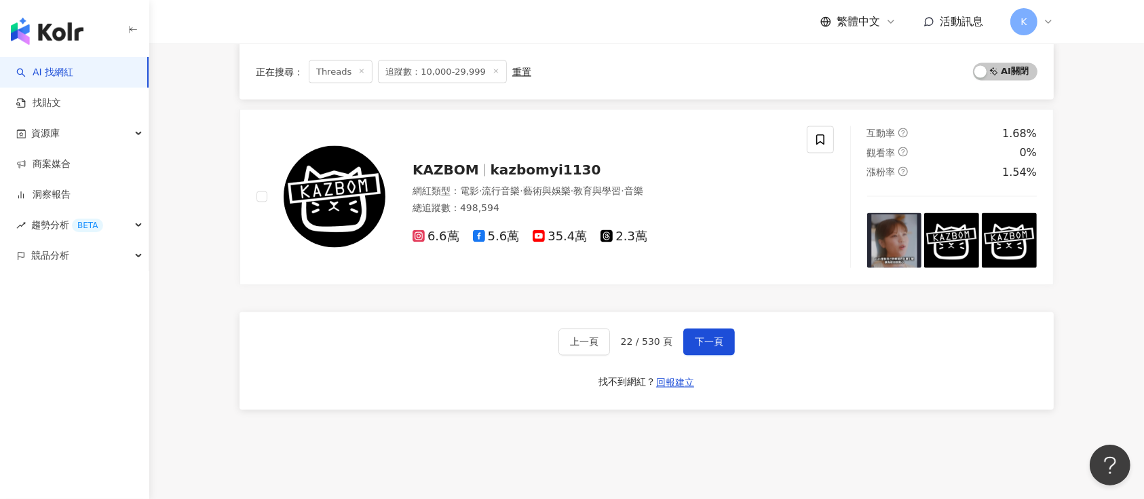
scroll to position [2351, 0]
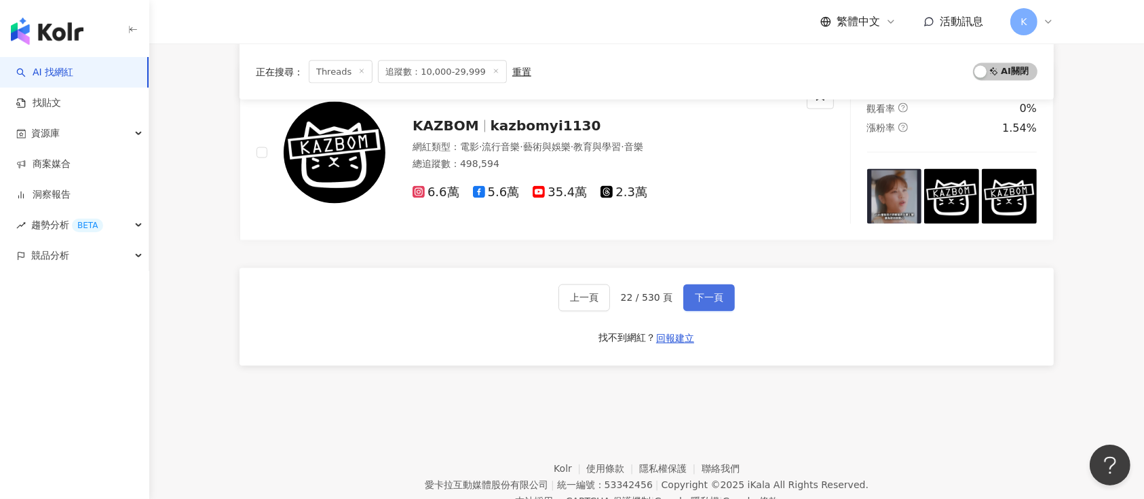
click at [722, 301] on button "下一頁" at bounding box center [709, 297] width 52 height 27
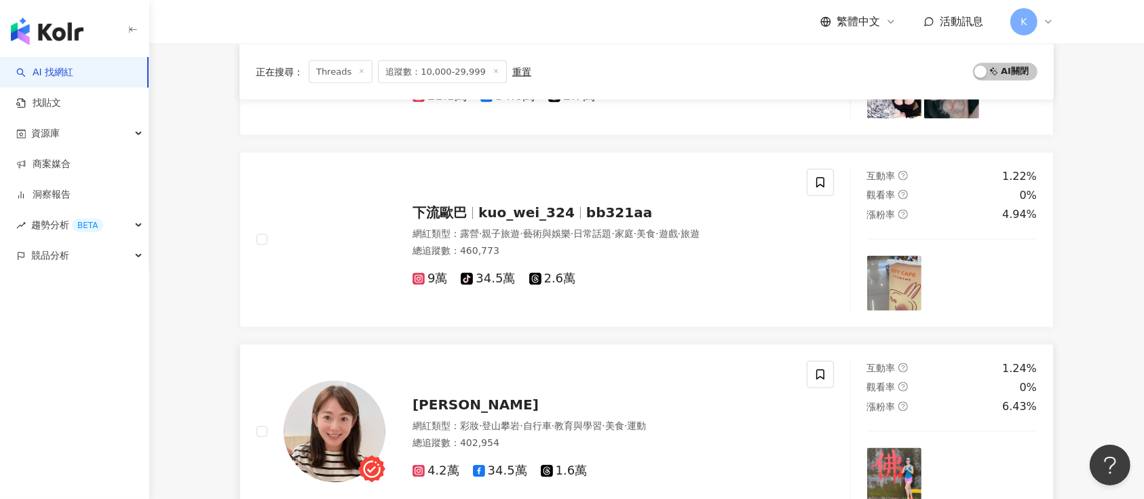
scroll to position [2261, 0]
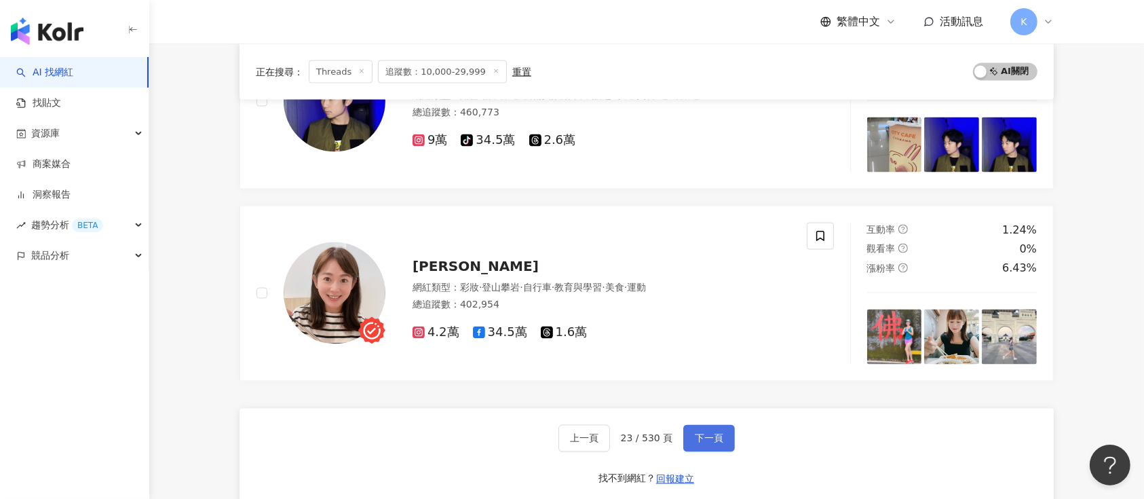
click at [713, 435] on span "下一頁" at bounding box center [709, 438] width 28 height 11
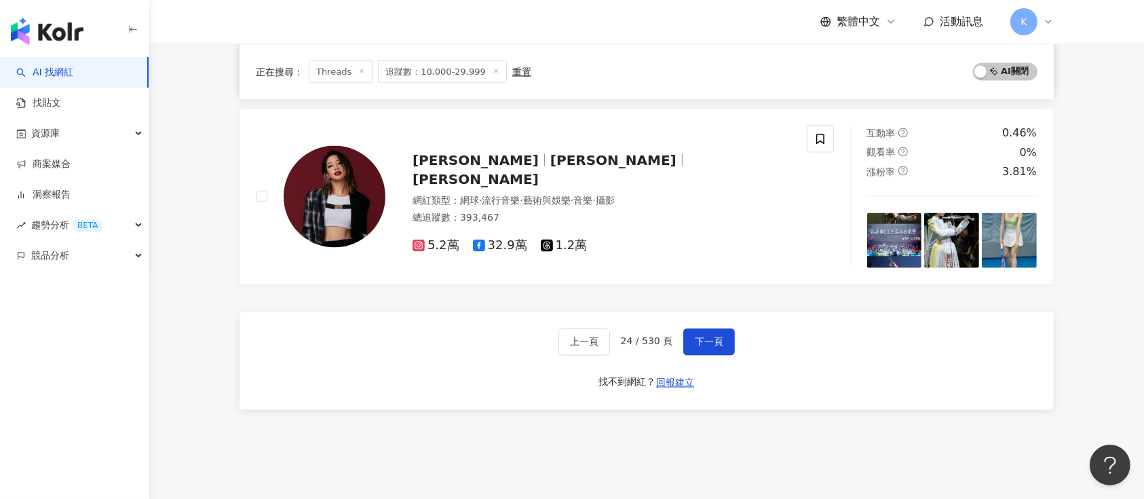
scroll to position [2363, 0]
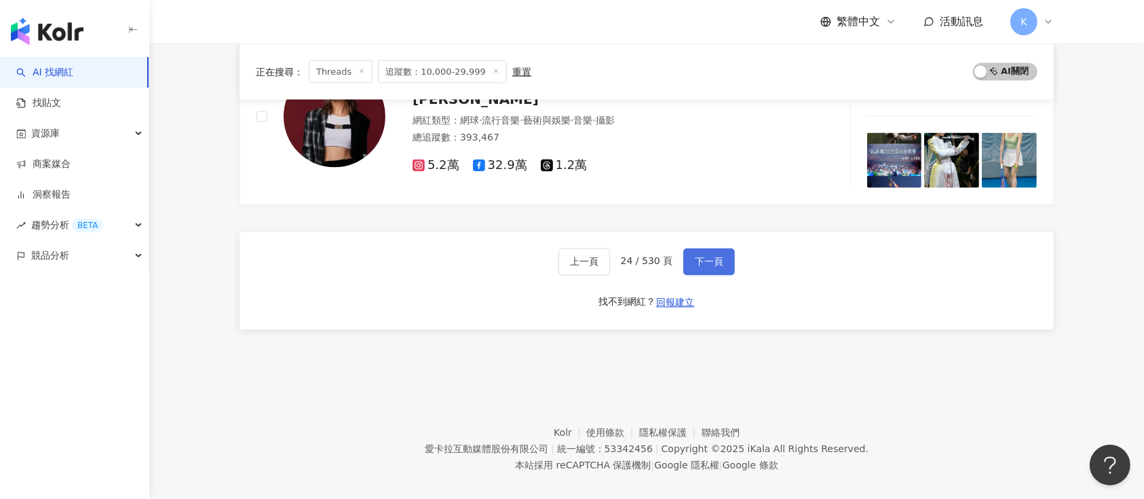
click at [716, 260] on button "下一頁" at bounding box center [709, 261] width 52 height 27
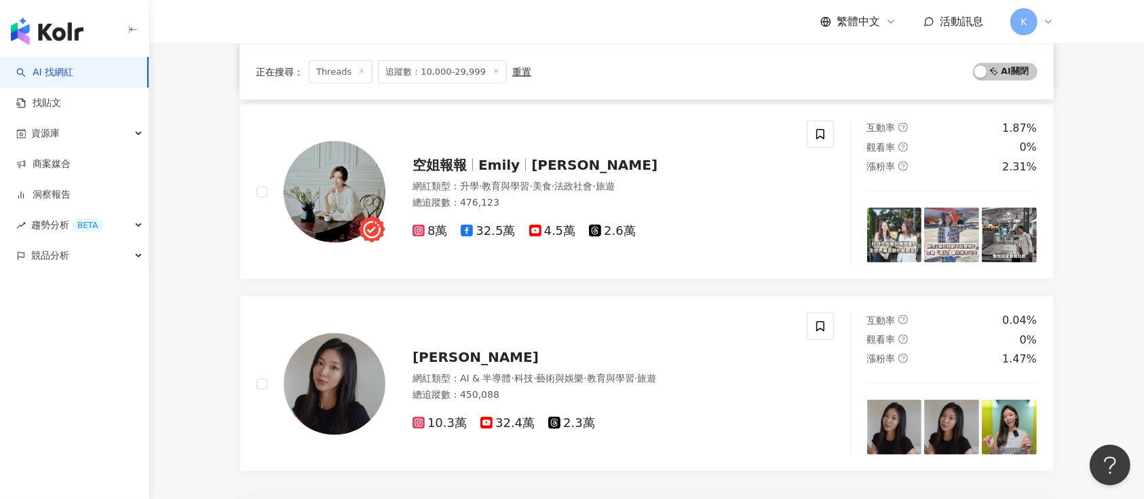
scroll to position [2233, 0]
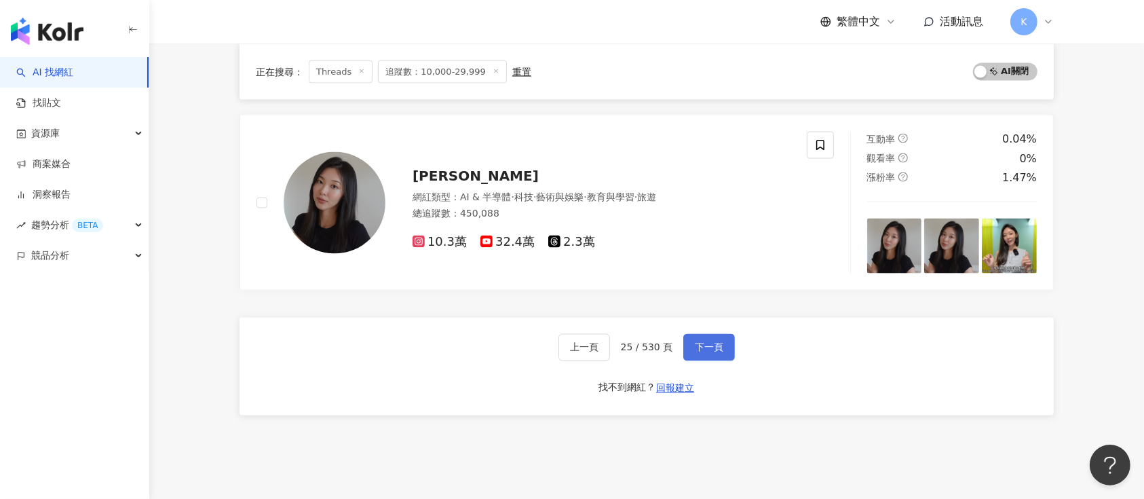
click at [699, 342] on span "下一頁" at bounding box center [709, 347] width 28 height 11
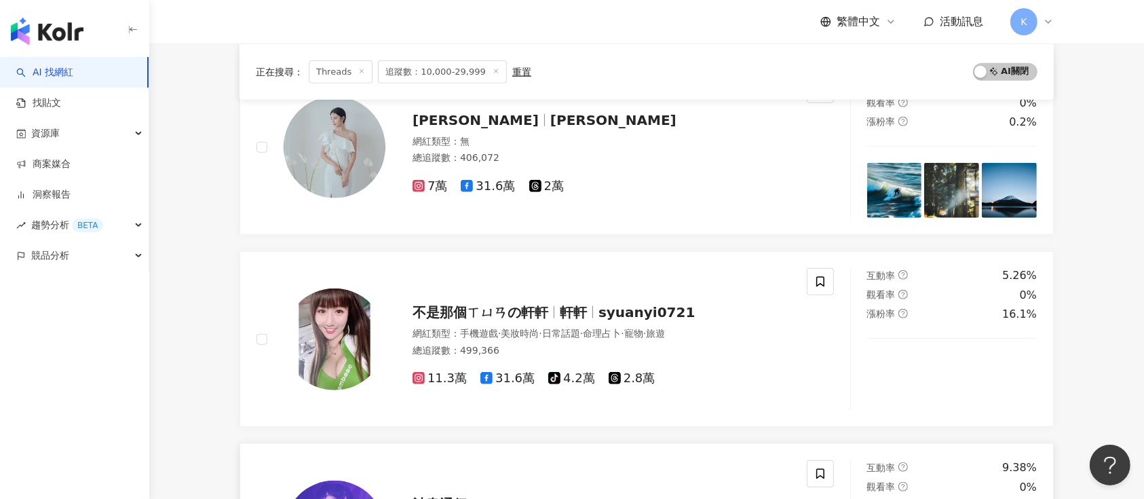
scroll to position [1136, 0]
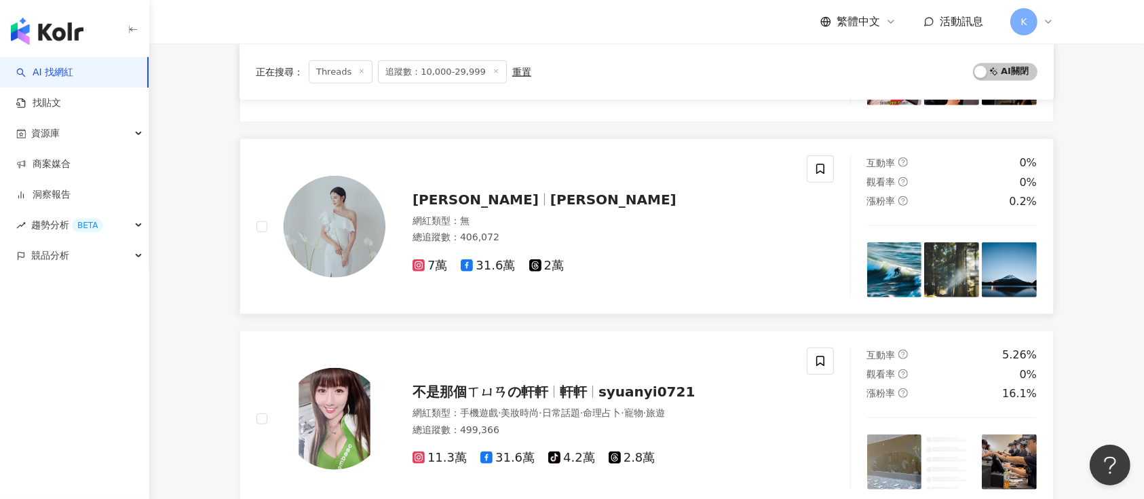
click at [550, 195] on span "MIKA" at bounding box center [613, 199] width 126 height 16
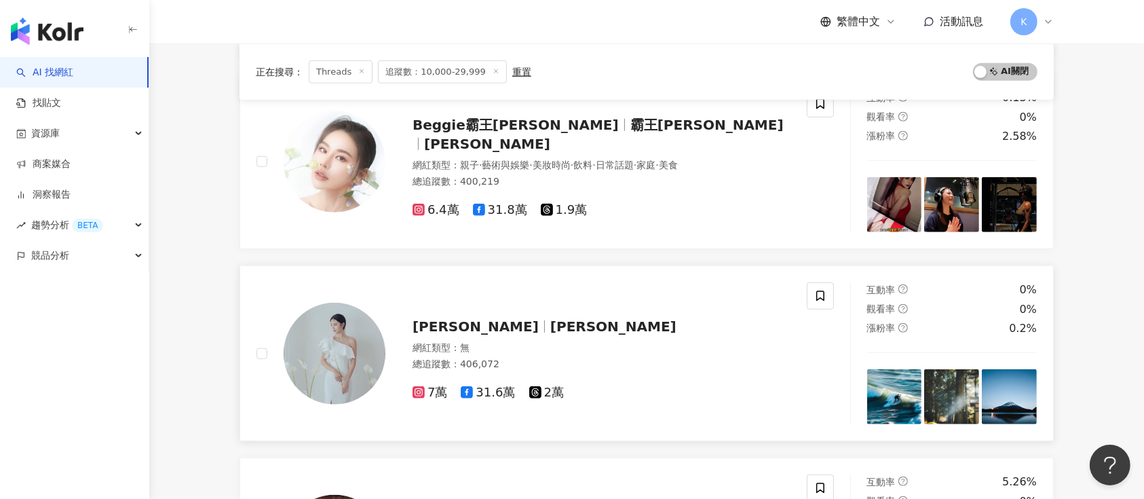
scroll to position [955, 0]
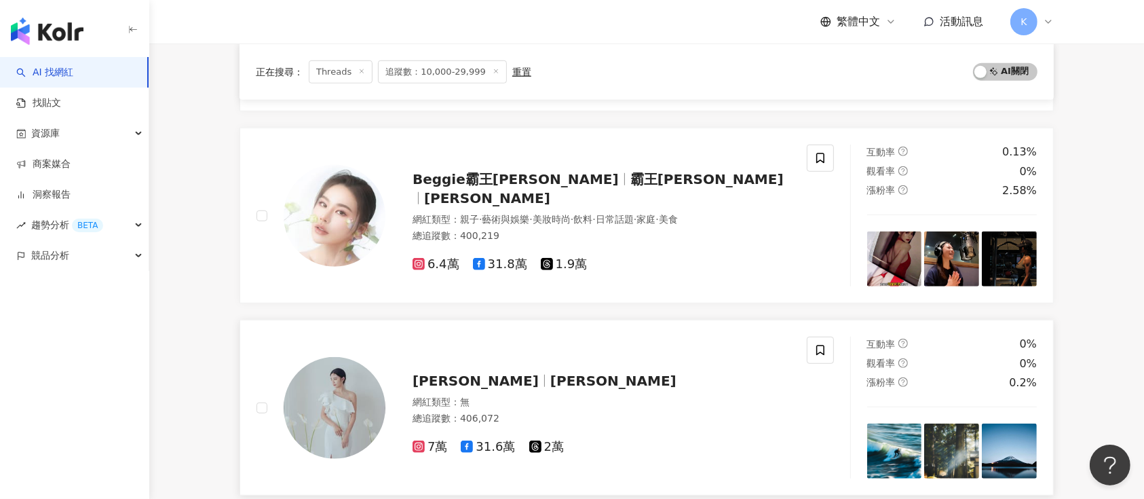
click at [482, 178] on span "Beggie霸王貝姬" at bounding box center [515, 179] width 206 height 16
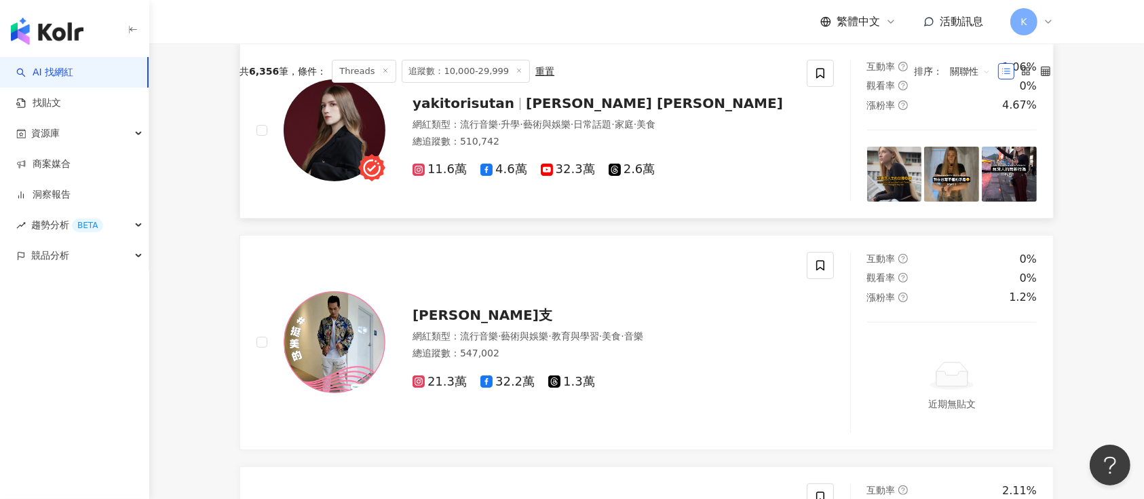
scroll to position [51, 0]
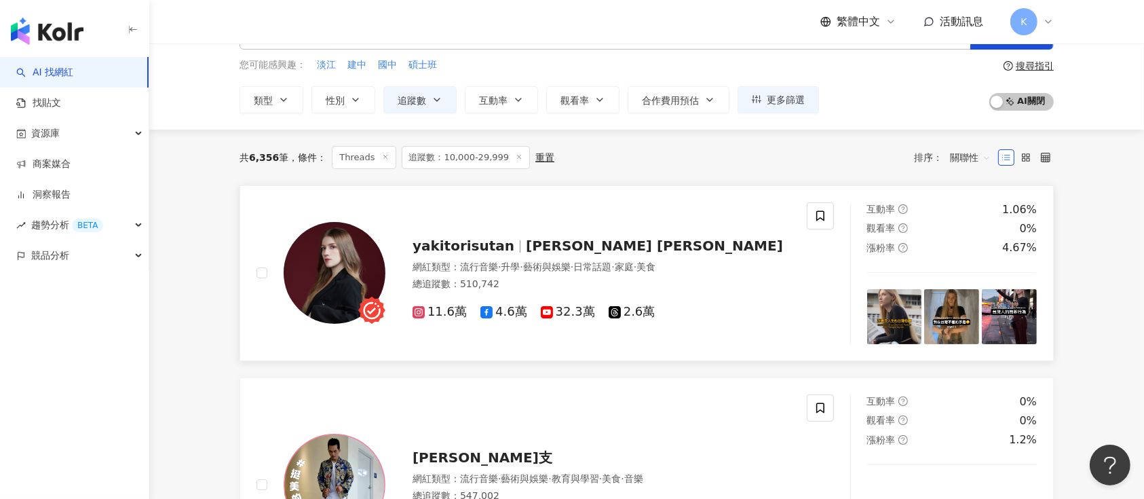
click at [501, 220] on div "yakitorisutan 崔璀璨 Tristan H. 網紅類型 ： 流行音樂 · 升學 · 藝術與娛樂 · 日常話題 · 家庭 · 美食 總追蹤數 ： 5…" at bounding box center [531, 273] width 550 height 142
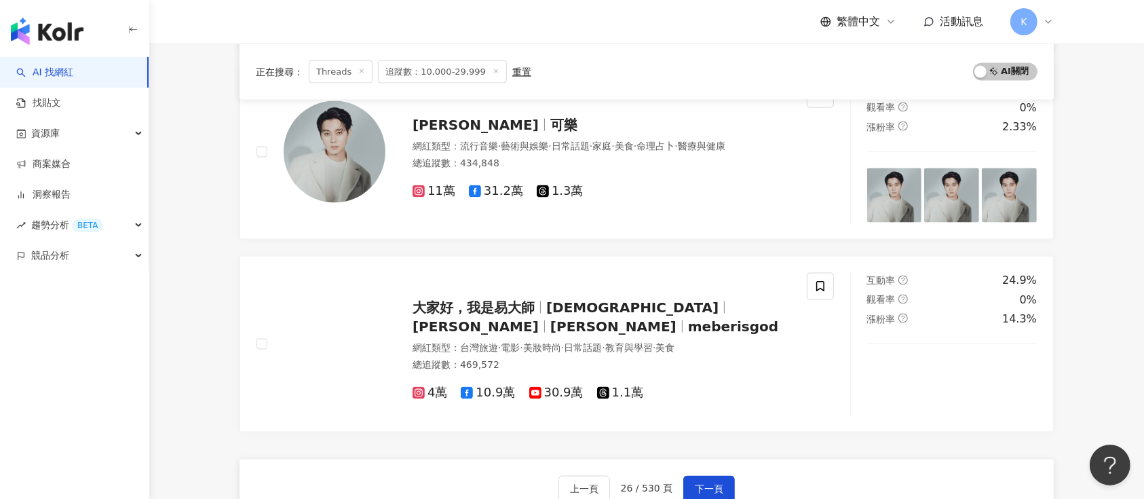
scroll to position [2351, 0]
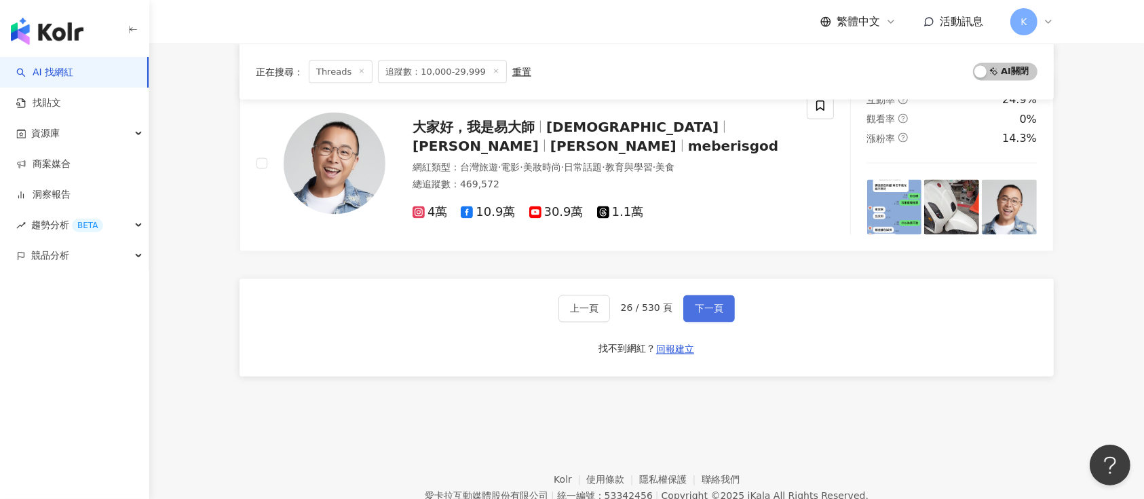
click at [693, 312] on button "下一頁" at bounding box center [709, 308] width 52 height 27
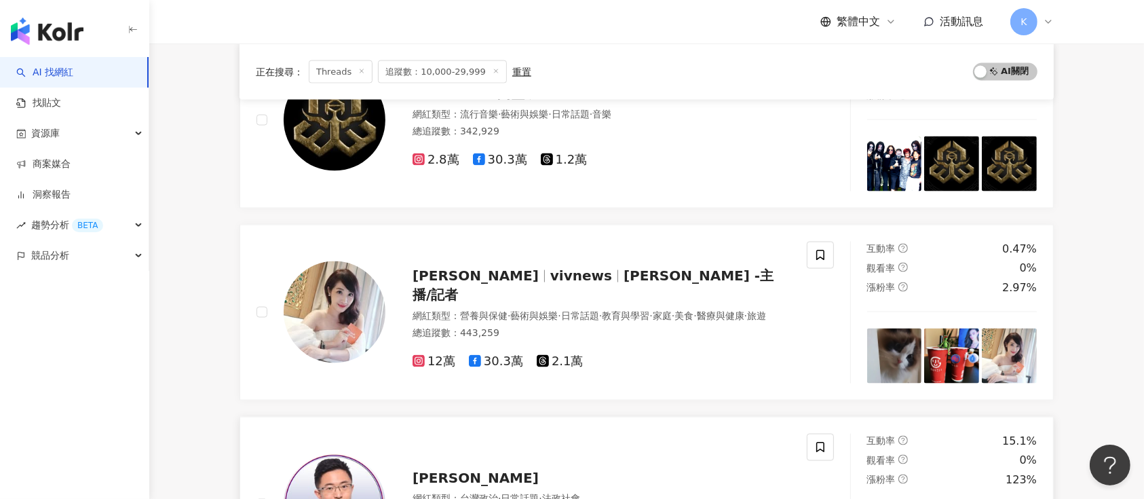
scroll to position [2158, 0]
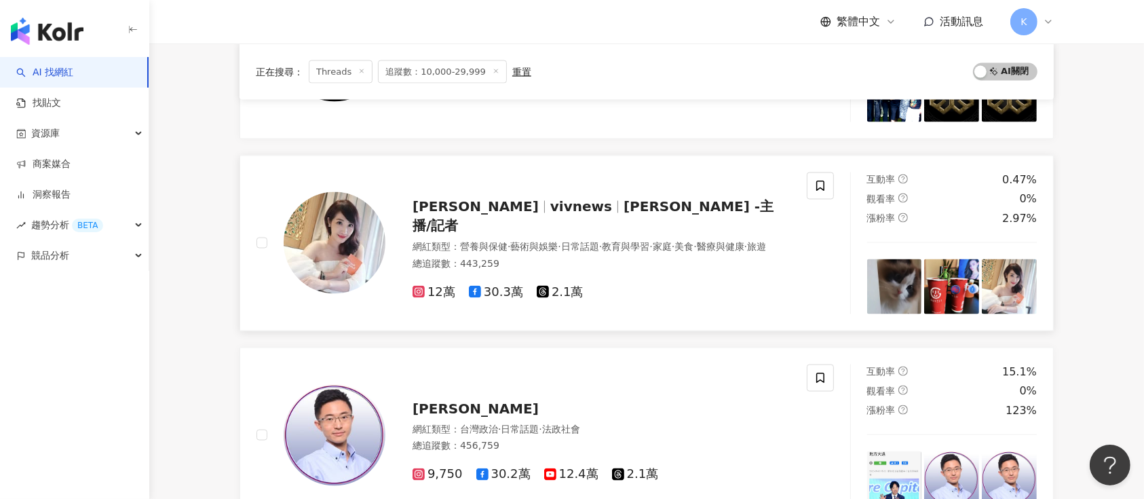
click at [473, 214] on span "黃若薇 Vivi" at bounding box center [475, 206] width 126 height 16
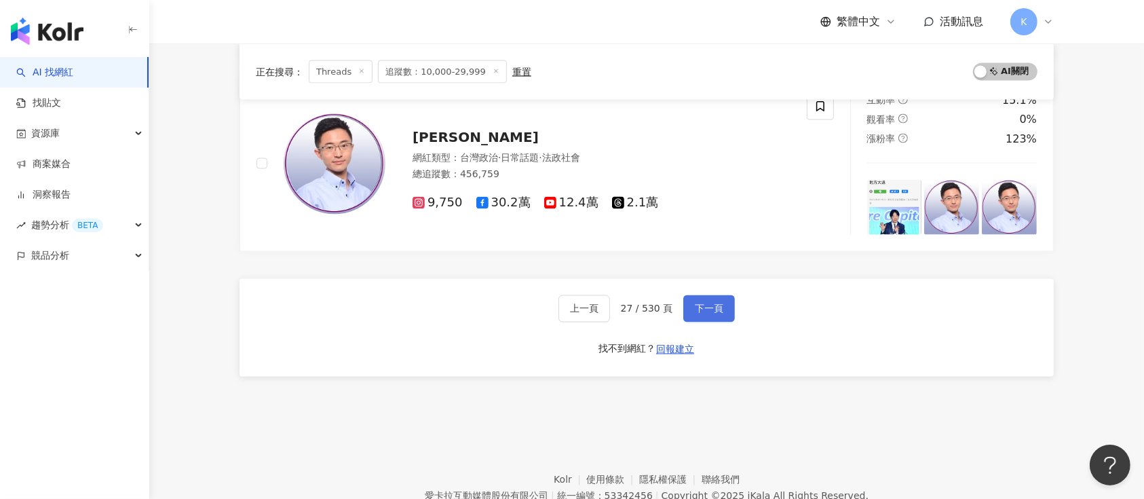
click at [689, 307] on button "下一頁" at bounding box center [709, 308] width 52 height 27
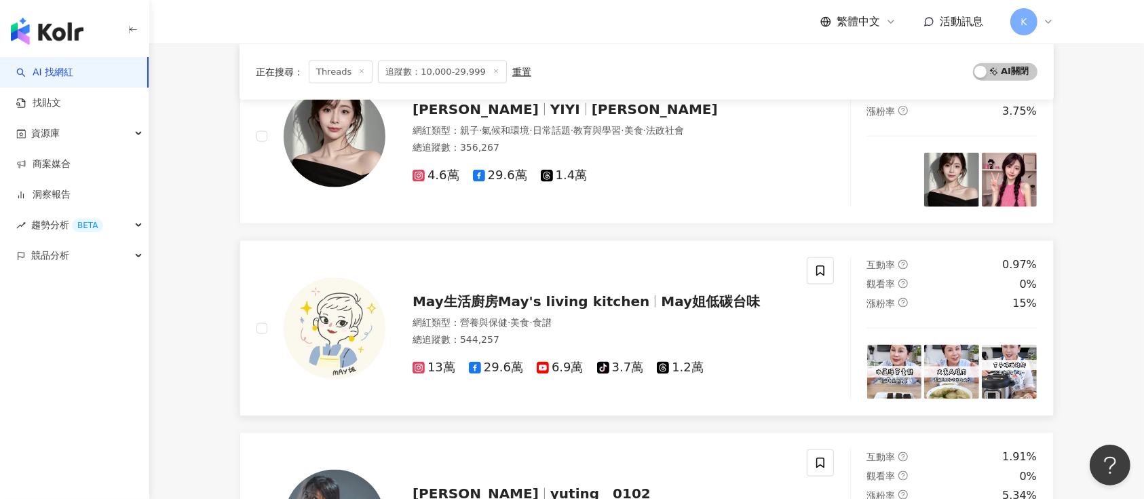
scroll to position [1849, 0]
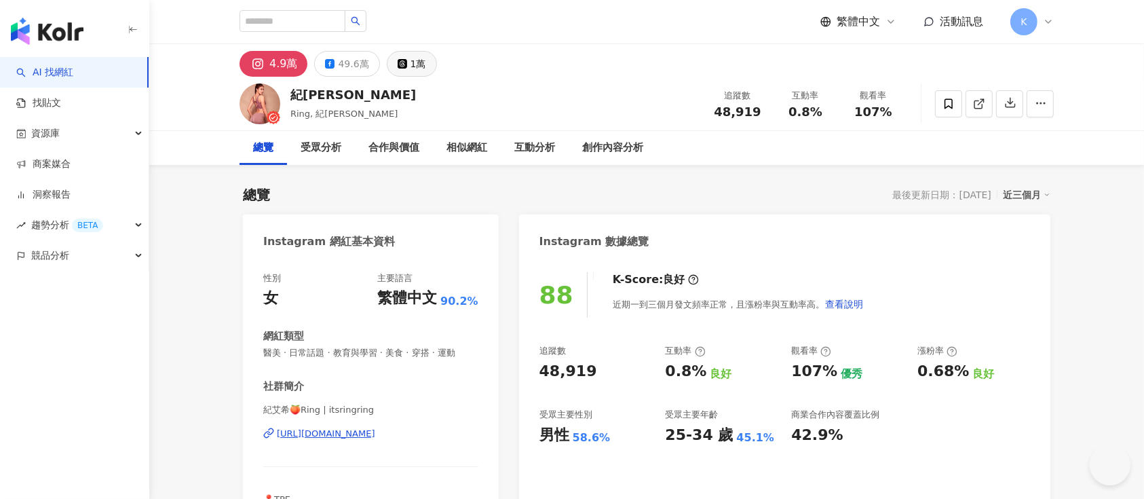
click at [410, 67] on div "1萬" at bounding box center [418, 63] width 16 height 19
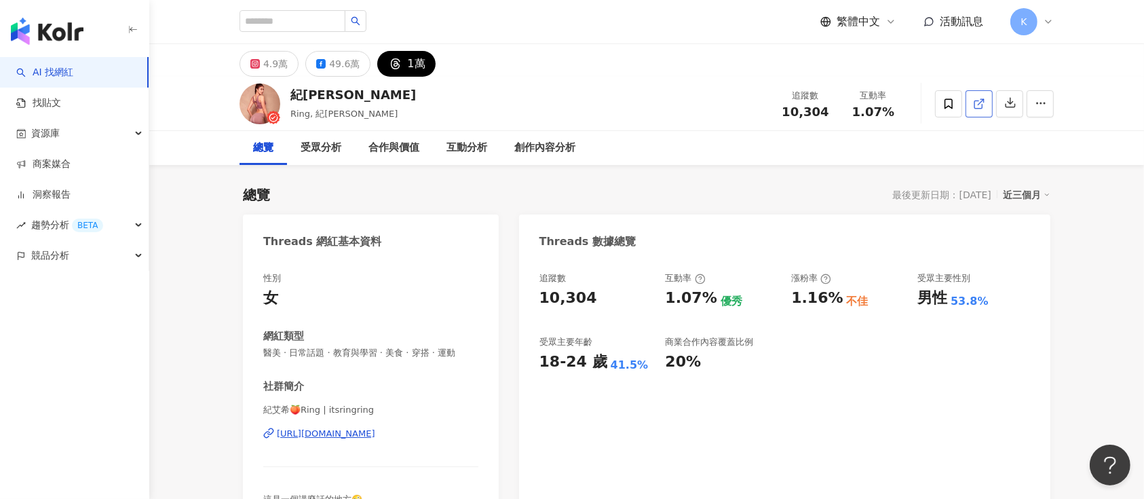
click at [857, 108] on icon at bounding box center [979, 104] width 12 height 12
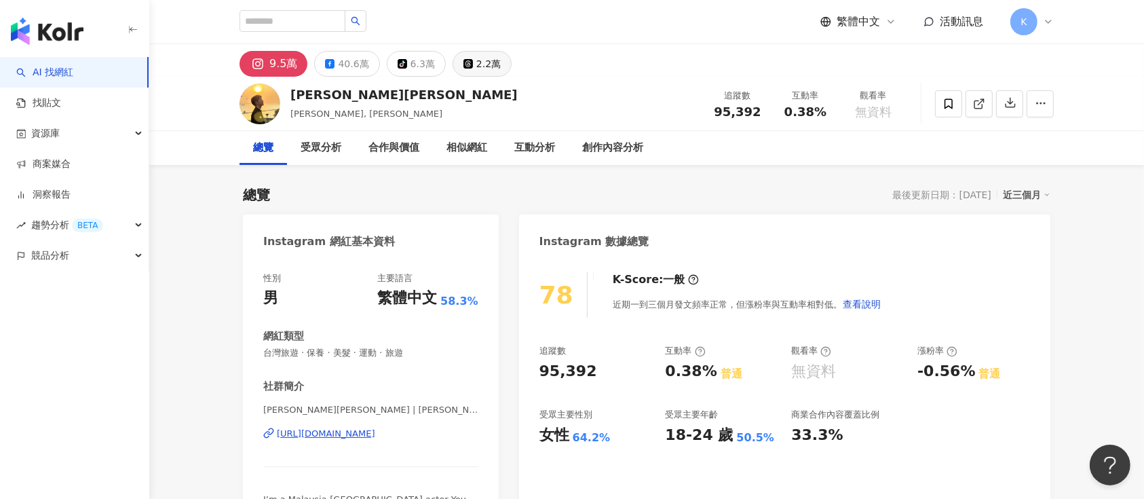
click at [478, 64] on div "2.2萬" at bounding box center [488, 63] width 24 height 19
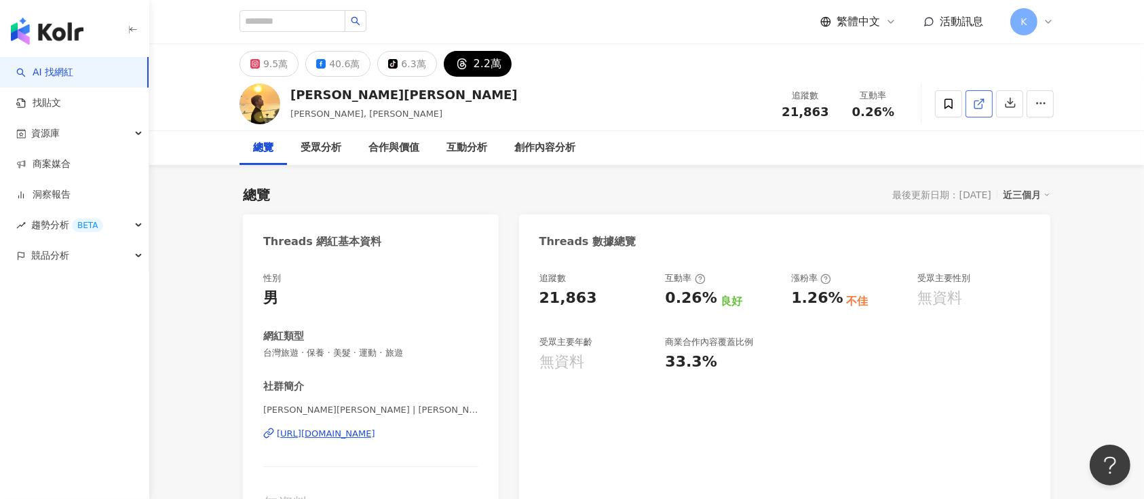
click at [973, 96] on span at bounding box center [979, 103] width 12 height 14
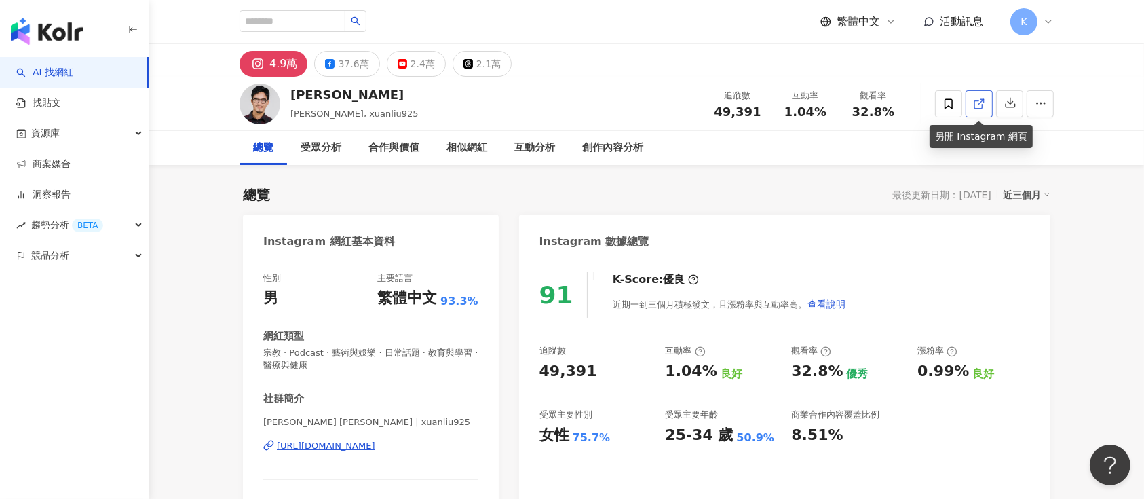
click at [857, 106] on icon at bounding box center [977, 103] width 7 height 7
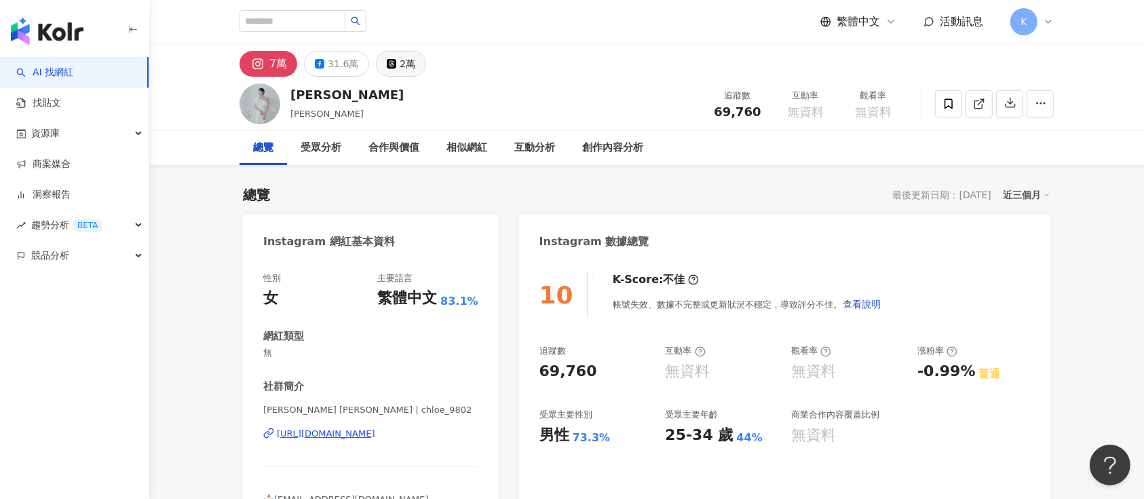
click at [409, 66] on div "2萬" at bounding box center [408, 63] width 16 height 19
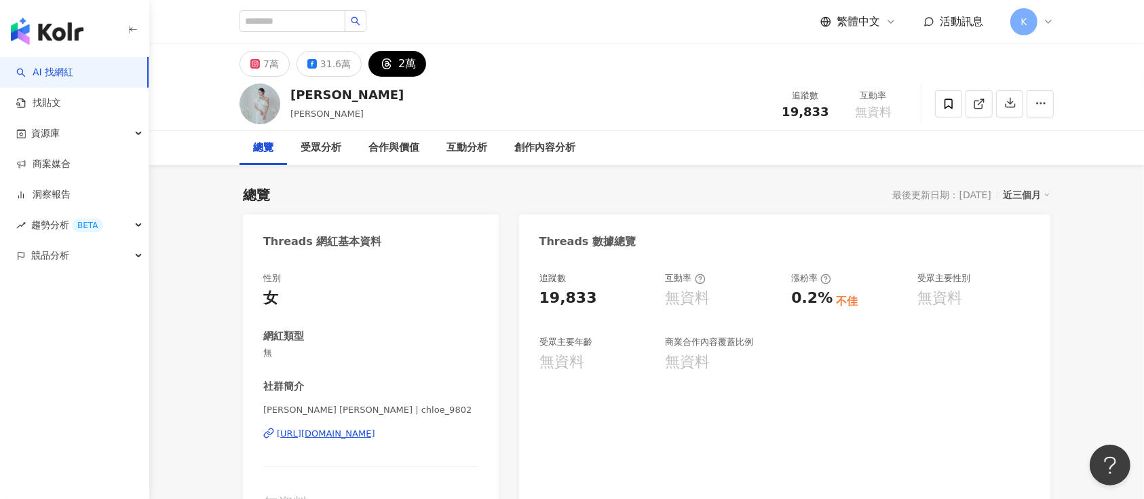
click at [857, 102] on icon at bounding box center [979, 104] width 12 height 12
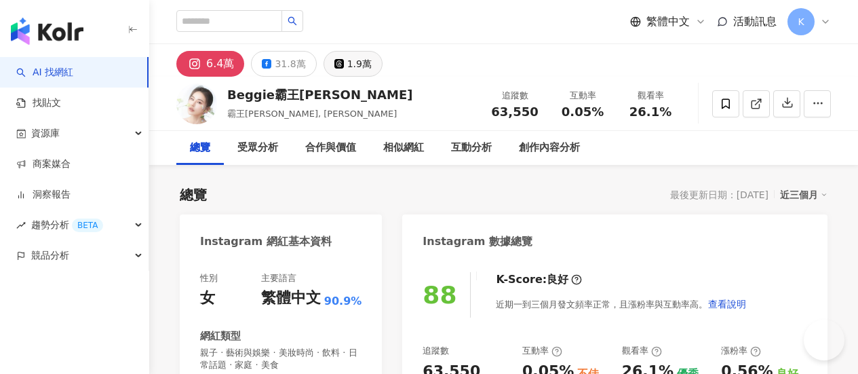
click at [372, 62] on div "1.9萬" at bounding box center [359, 63] width 24 height 19
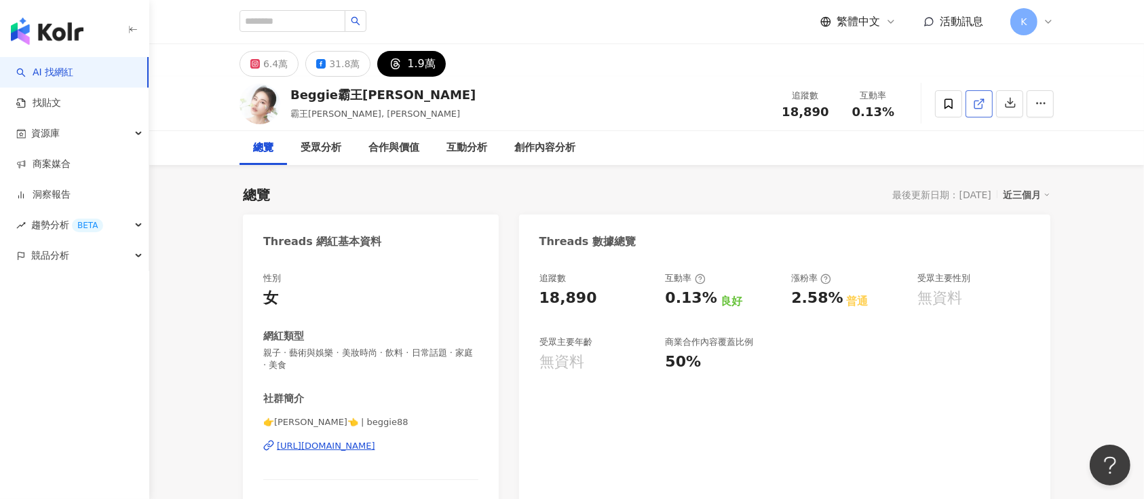
click at [857, 104] on line at bounding box center [980, 101] width 5 height 5
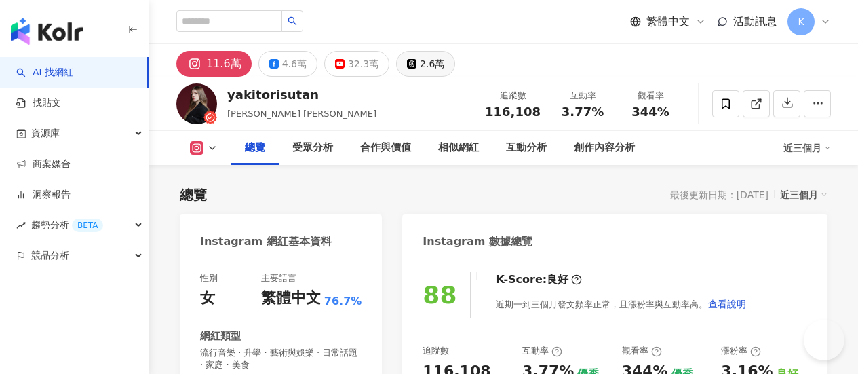
click at [455, 59] on button "2.6萬" at bounding box center [425, 64] width 59 height 26
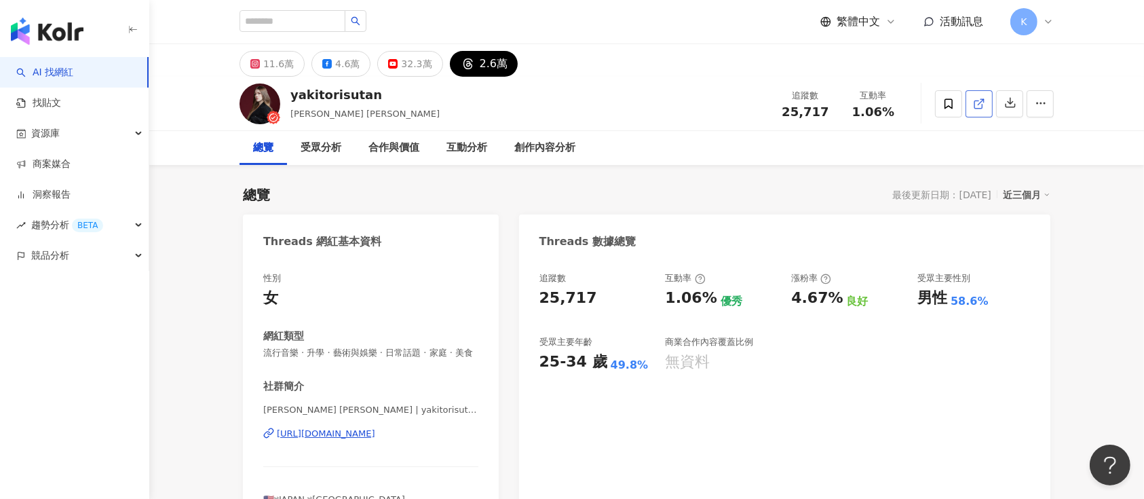
click at [857, 102] on icon at bounding box center [979, 104] width 12 height 12
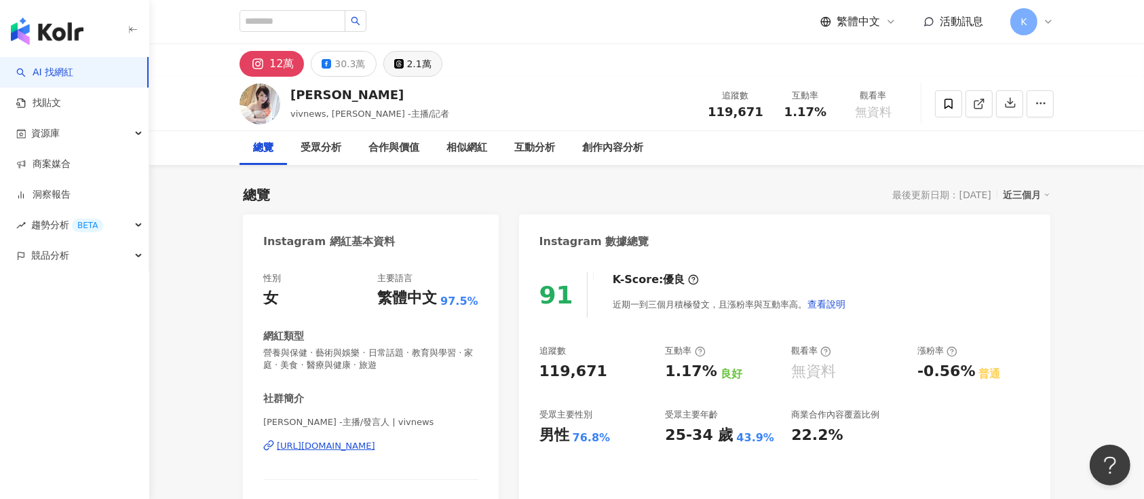
click at [407, 68] on div "2.1萬" at bounding box center [419, 63] width 24 height 19
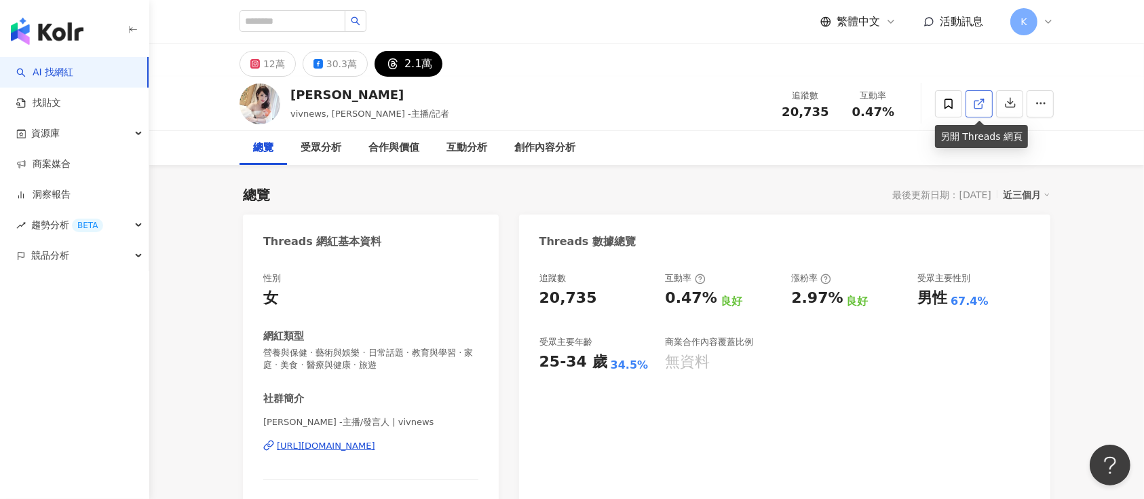
click at [857, 101] on icon at bounding box center [979, 104] width 12 height 12
